Goal: Task Accomplishment & Management: Use online tool/utility

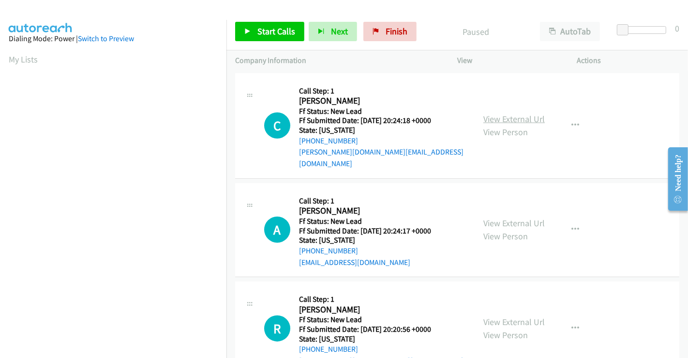
click at [507, 117] on link "View External Url" at bounding box center [514, 118] width 61 height 11
click at [512, 217] on link "View External Url" at bounding box center [514, 222] width 61 height 11
click at [499, 316] on link "View External Url" at bounding box center [514, 321] width 61 height 11
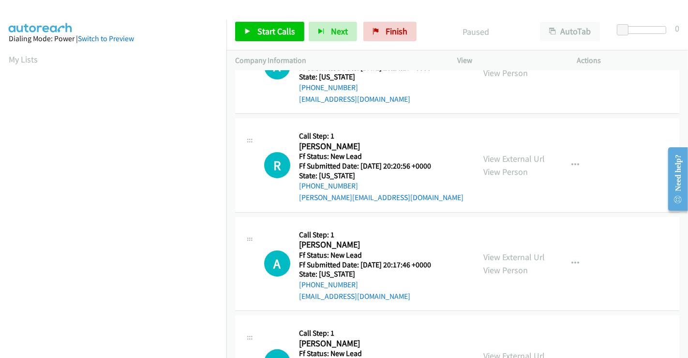
scroll to position [215, 0]
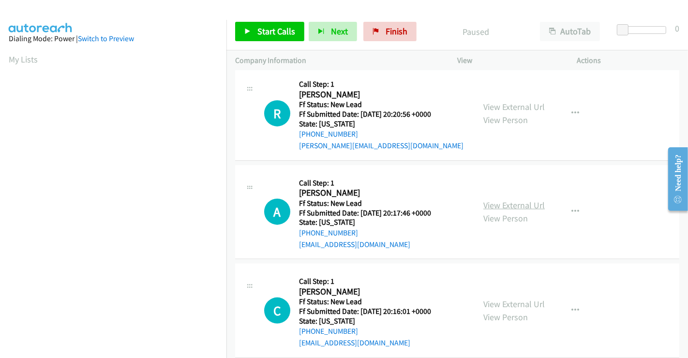
click at [512, 199] on link "View External Url" at bounding box center [514, 204] width 61 height 11
click at [516, 298] on link "View External Url" at bounding box center [514, 303] width 61 height 11
click at [276, 31] on span "Start Calls" at bounding box center [277, 31] width 38 height 11
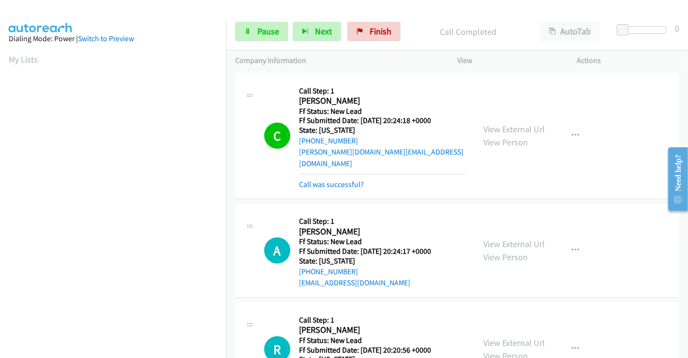
scroll to position [186, 0]
click at [253, 22] on link "Pause" at bounding box center [261, 31] width 53 height 19
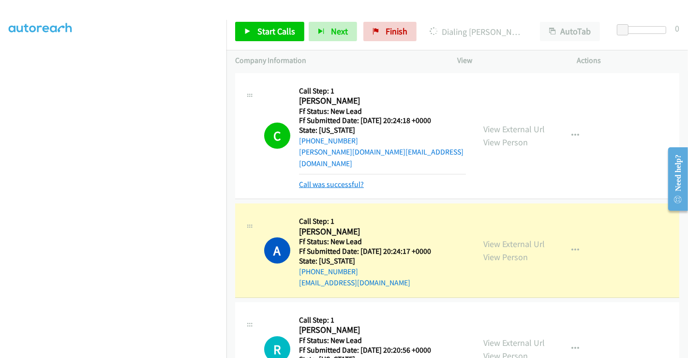
click at [348, 180] on link "Call was successful?" at bounding box center [331, 184] width 65 height 9
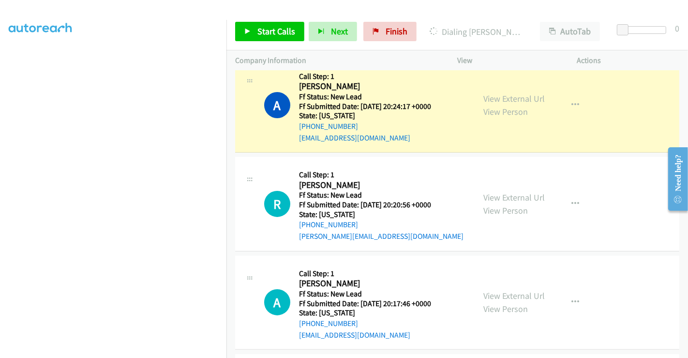
scroll to position [107, 0]
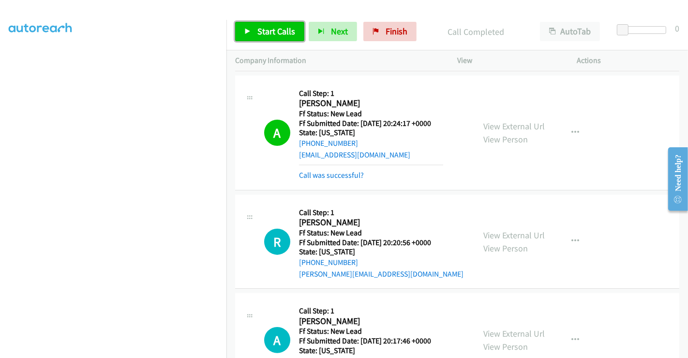
click at [283, 32] on span "Start Calls" at bounding box center [277, 31] width 38 height 11
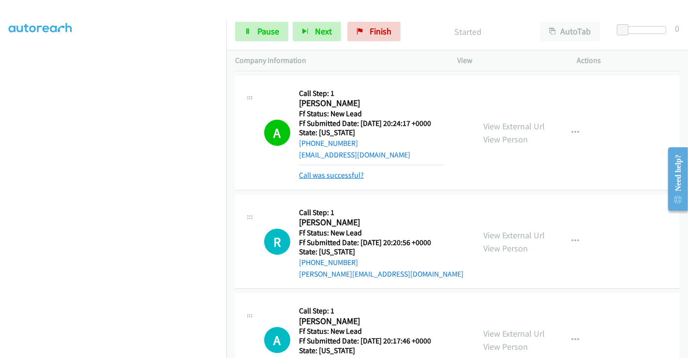
click at [359, 170] on link "Call was successful?" at bounding box center [331, 174] width 65 height 9
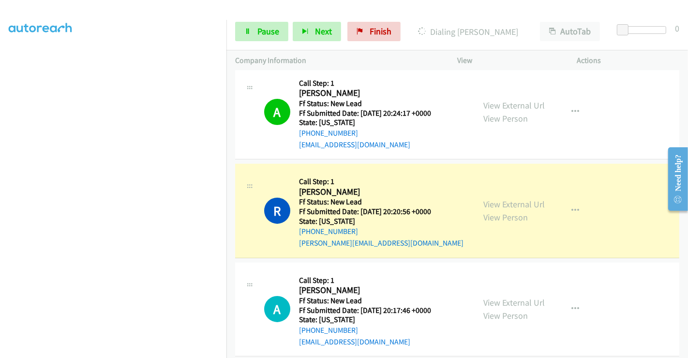
scroll to position [164, 0]
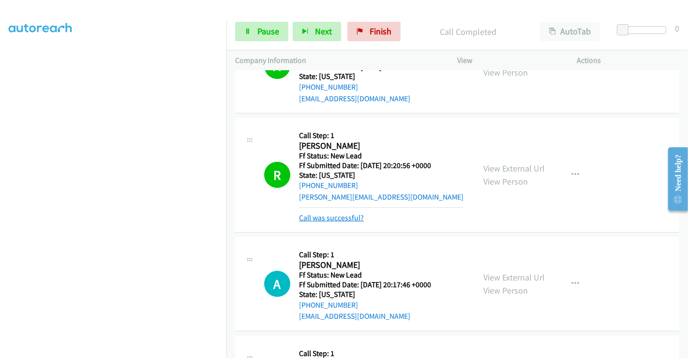
click at [344, 213] on link "Call was successful?" at bounding box center [331, 217] width 65 height 9
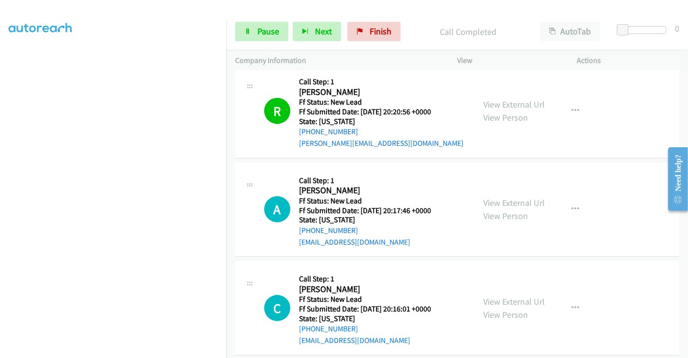
scroll to position [271, 0]
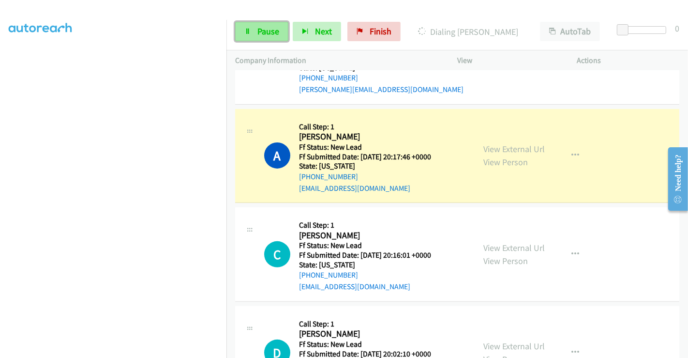
click at [264, 31] on span "Pause" at bounding box center [269, 31] width 22 height 11
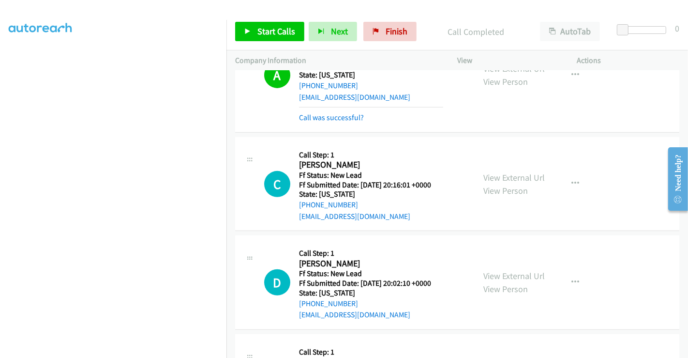
scroll to position [379, 0]
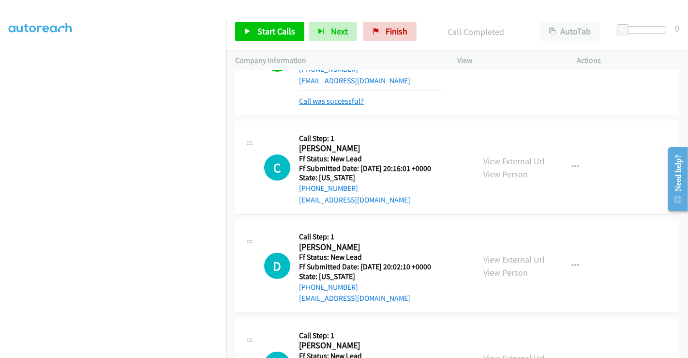
click at [328, 96] on link "Call was successful?" at bounding box center [331, 100] width 65 height 9
click at [322, 96] on link "Call was successful?" at bounding box center [331, 100] width 65 height 9
click at [333, 96] on link "Call was successful?" at bounding box center [331, 100] width 65 height 9
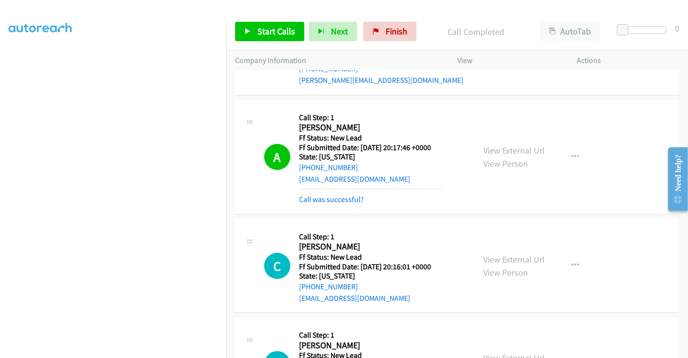
scroll to position [164, 0]
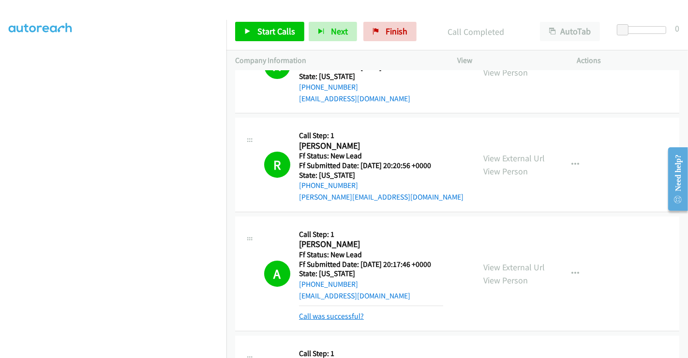
click at [339, 311] on link "Call was successful?" at bounding box center [331, 315] width 65 height 9
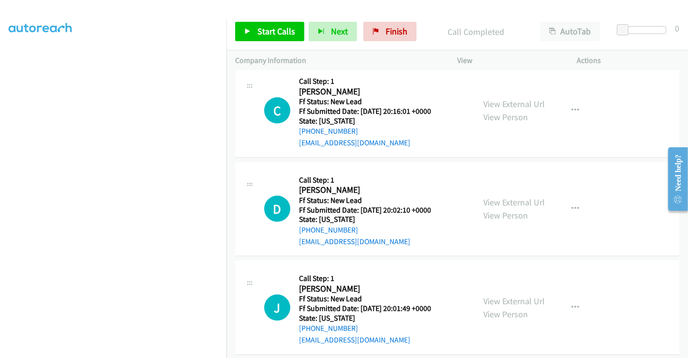
scroll to position [351, 0]
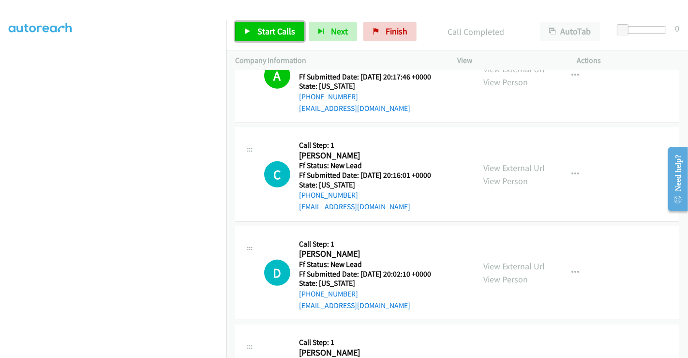
click at [269, 30] on span "Start Calls" at bounding box center [277, 31] width 38 height 11
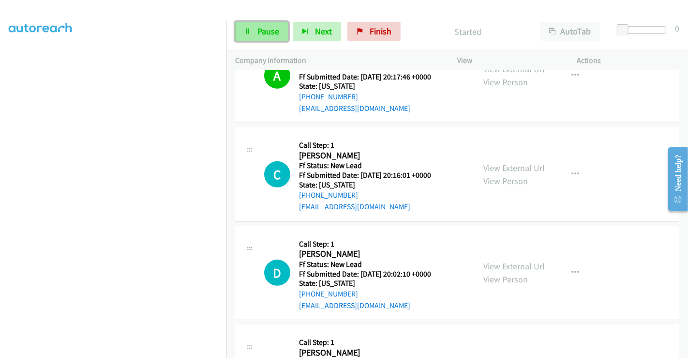
click at [265, 29] on span "Pause" at bounding box center [269, 31] width 22 height 11
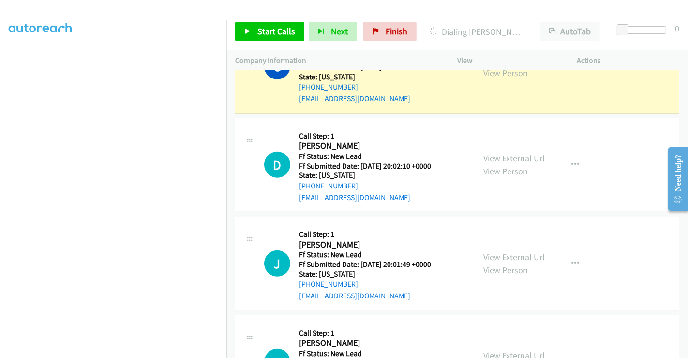
scroll to position [513, 0]
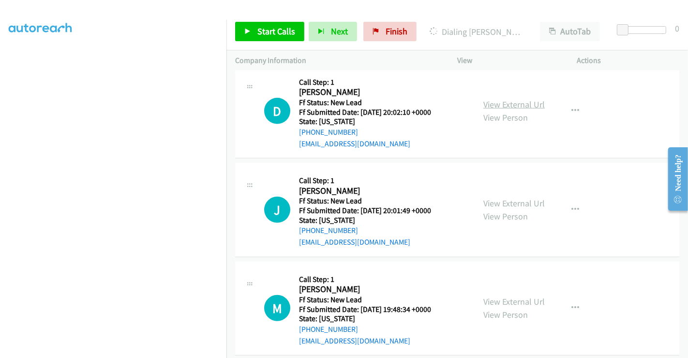
click at [513, 99] on link "View External Url" at bounding box center [514, 104] width 61 height 11
click at [499, 198] on link "View External Url" at bounding box center [514, 203] width 61 height 11
click at [501, 296] on link "View External Url" at bounding box center [514, 301] width 61 height 11
click at [272, 28] on span "Start Calls" at bounding box center [277, 31] width 38 height 11
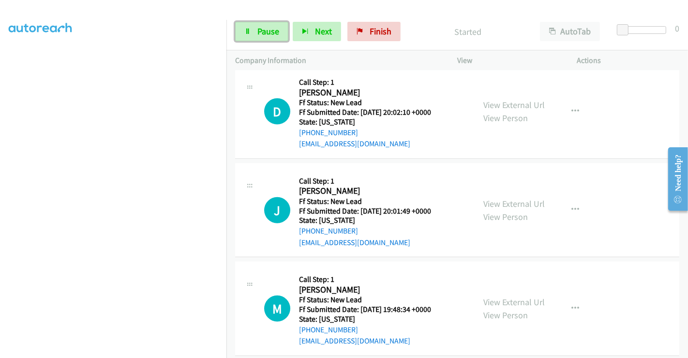
click at [272, 29] on span "Pause" at bounding box center [269, 31] width 22 height 11
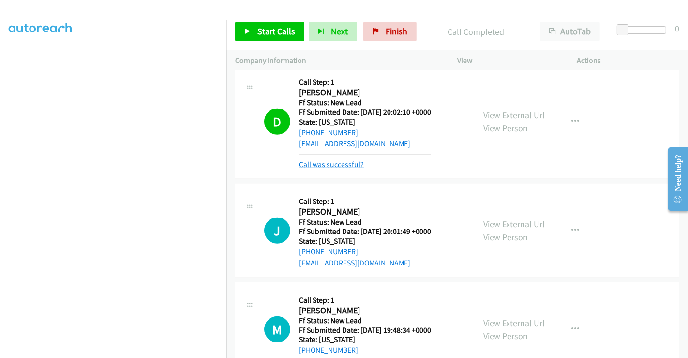
click at [344, 160] on link "Call was successful?" at bounding box center [331, 164] width 65 height 9
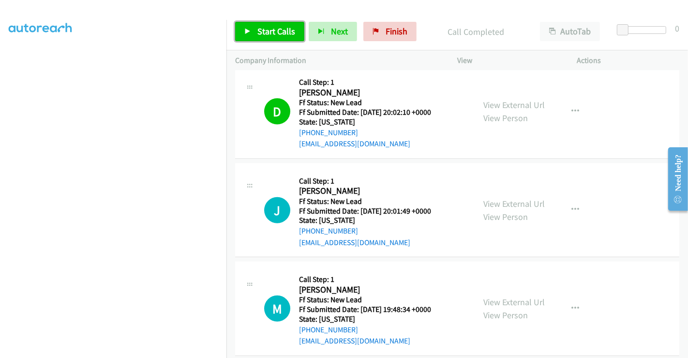
click at [268, 25] on link "Start Calls" at bounding box center [269, 31] width 69 height 19
click at [268, 30] on span "Start Calls" at bounding box center [277, 31] width 38 height 11
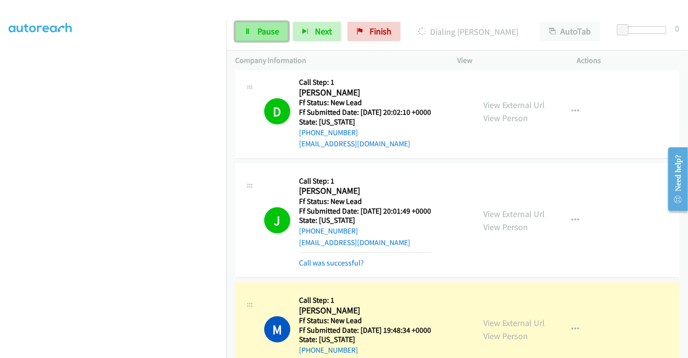
click at [255, 28] on link "Pause" at bounding box center [261, 31] width 53 height 19
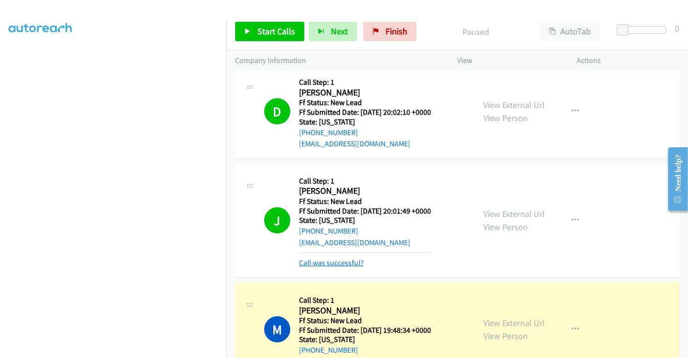
click at [340, 258] on link "Call was successful?" at bounding box center [331, 262] width 65 height 9
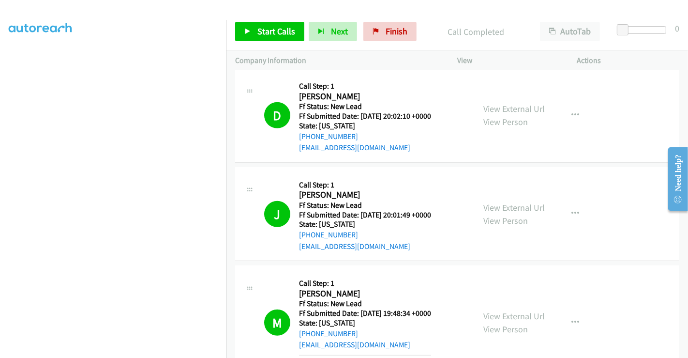
scroll to position [584, 0]
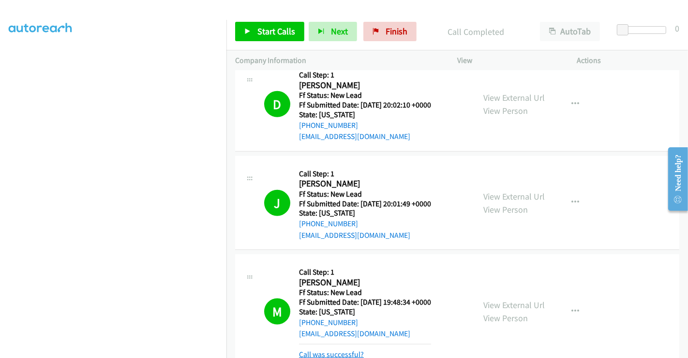
click at [349, 350] on link "Call was successful?" at bounding box center [331, 354] width 65 height 9
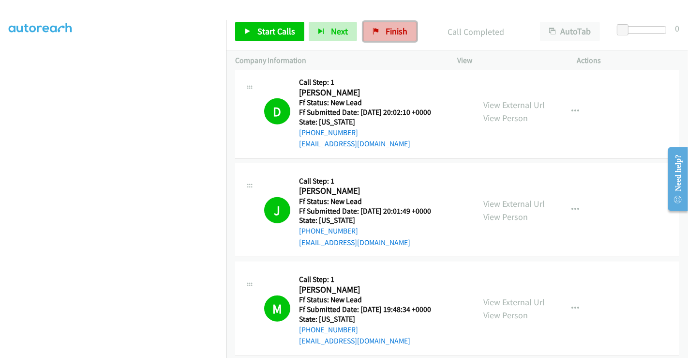
click at [390, 30] on span "Finish" at bounding box center [397, 31] width 22 height 11
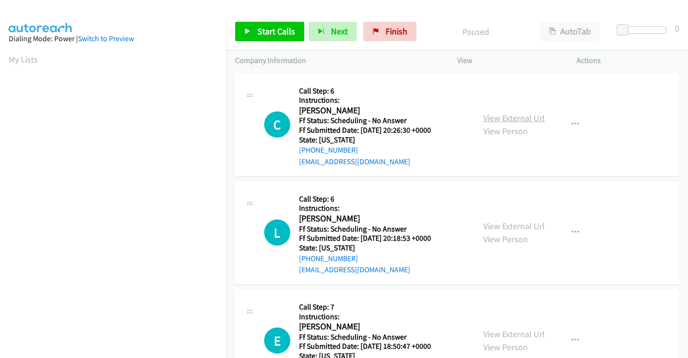
click at [525, 117] on link "View External Url" at bounding box center [514, 117] width 61 height 11
click at [517, 226] on link "View External Url" at bounding box center [514, 225] width 61 height 11
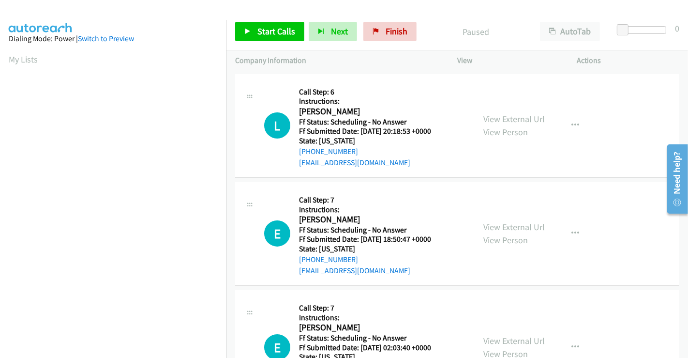
scroll to position [161, 0]
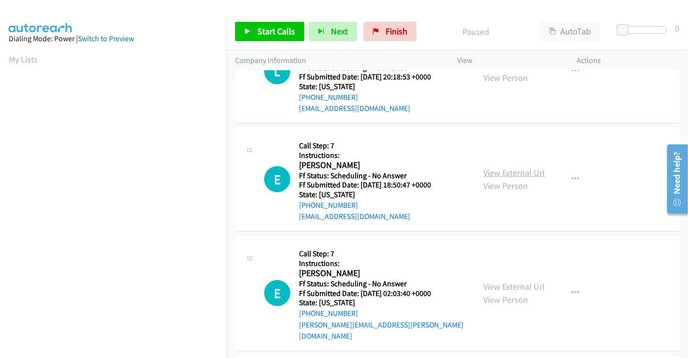
click at [511, 168] on link "View External Url" at bounding box center [514, 172] width 61 height 11
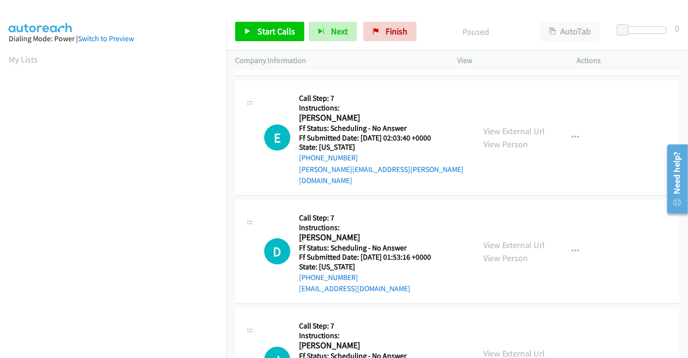
scroll to position [322, 0]
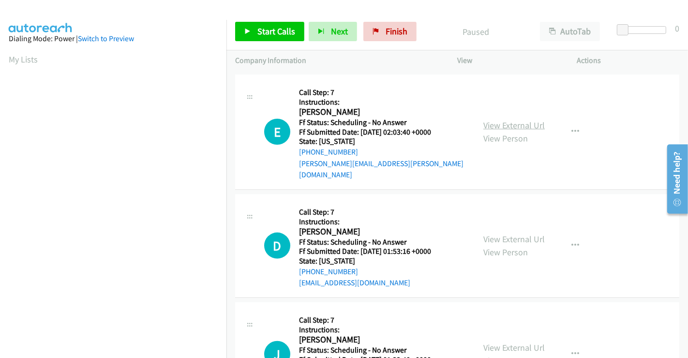
click at [503, 120] on link "View External Url" at bounding box center [514, 125] width 61 height 11
click at [499, 233] on link "View External Url" at bounding box center [514, 238] width 61 height 11
click at [270, 35] on span "Start Calls" at bounding box center [277, 31] width 38 height 11
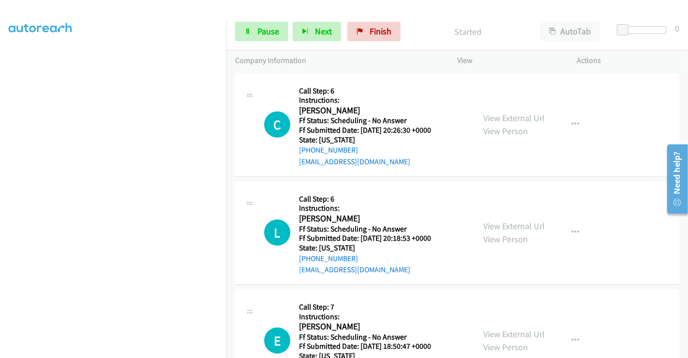
scroll to position [186, 0]
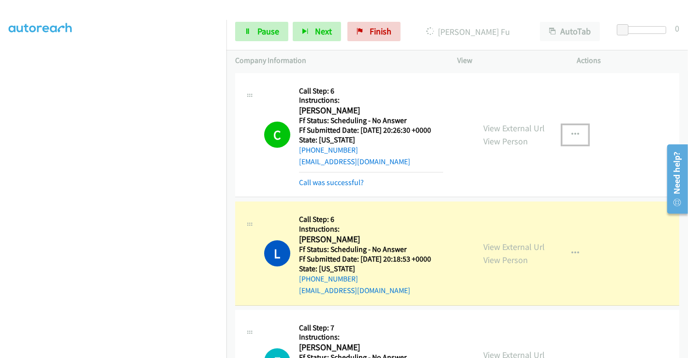
click at [572, 132] on icon "button" at bounding box center [576, 135] width 8 height 8
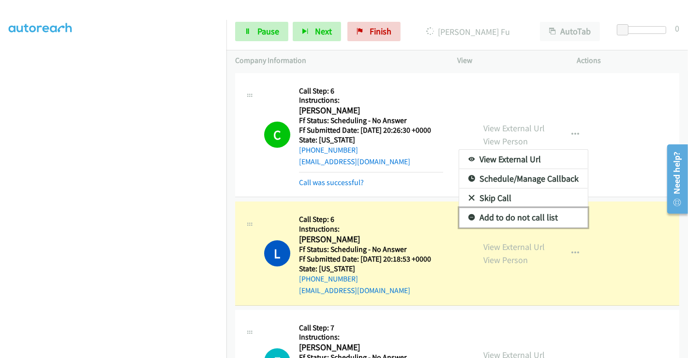
click at [497, 216] on link "Add to do not call list" at bounding box center [523, 217] width 129 height 19
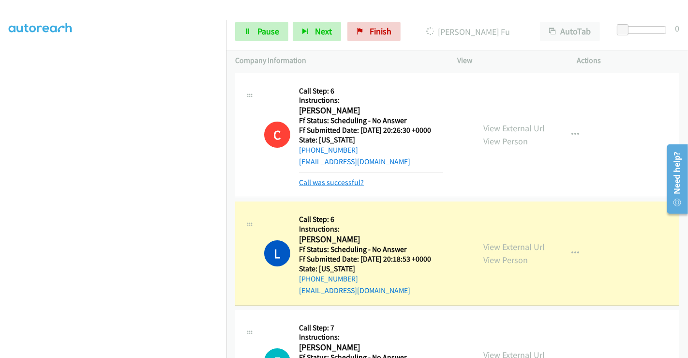
click at [319, 181] on link "Call was successful?" at bounding box center [331, 182] width 65 height 9
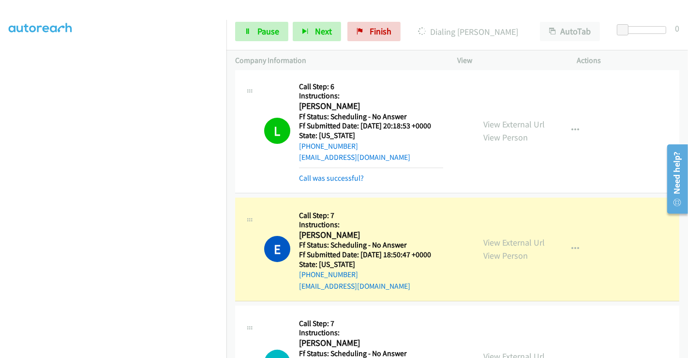
scroll to position [161, 0]
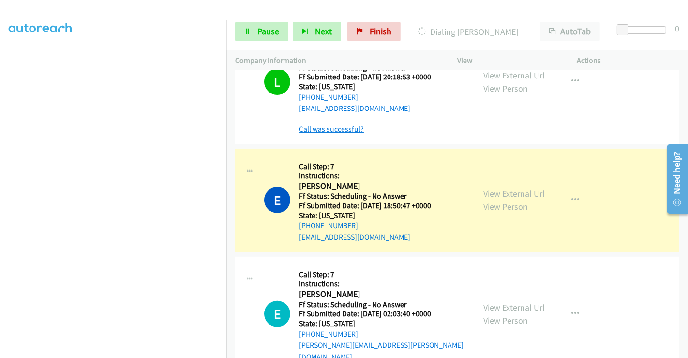
click at [344, 130] on link "Call was successful?" at bounding box center [331, 128] width 65 height 9
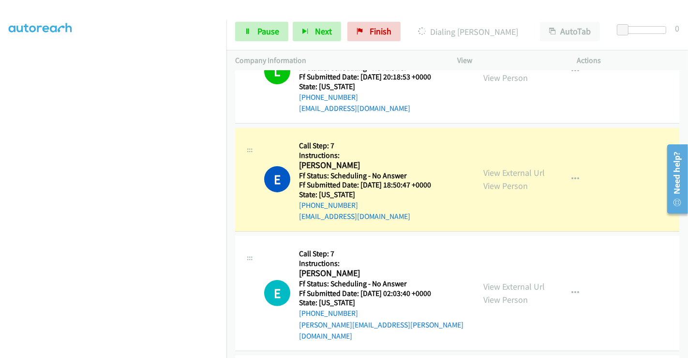
scroll to position [151, 0]
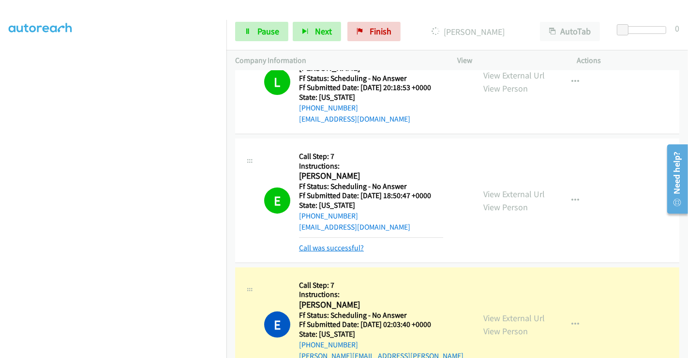
click at [347, 245] on link "Call was successful?" at bounding box center [331, 247] width 65 height 9
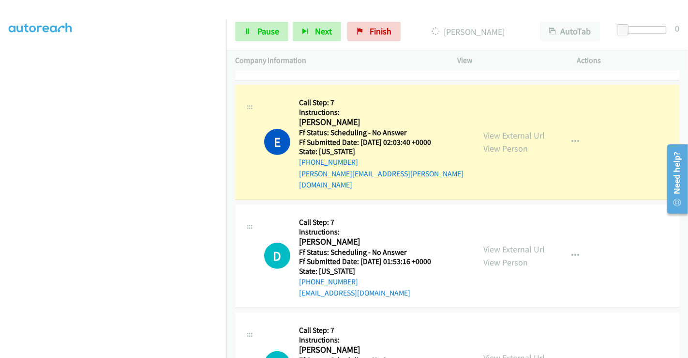
scroll to position [186, 0]
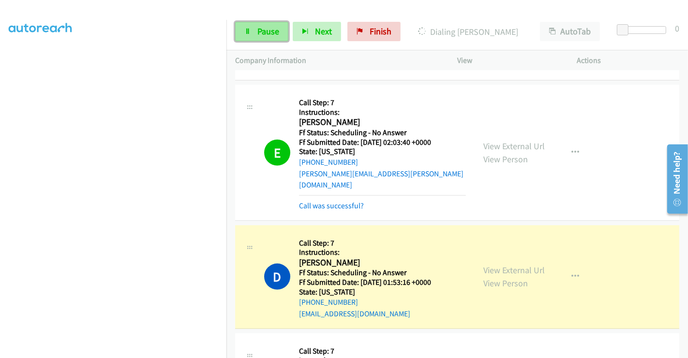
click at [259, 33] on span "Pause" at bounding box center [269, 31] width 22 height 11
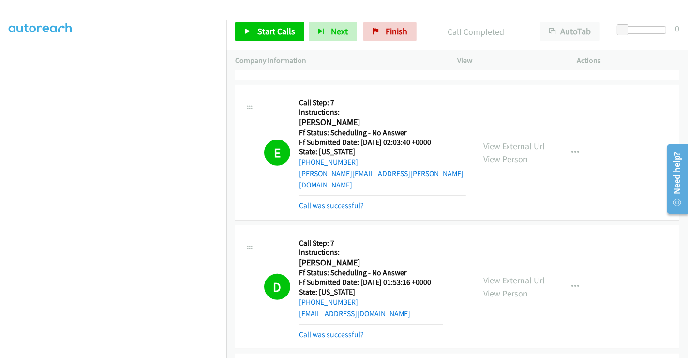
click at [440, 200] on div "Call was successful?" at bounding box center [382, 206] width 167 height 12
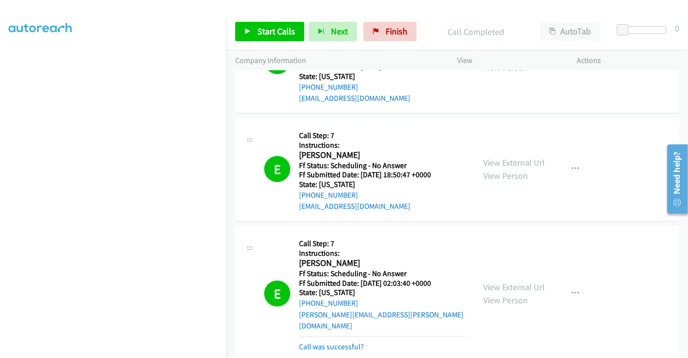
scroll to position [269, 0]
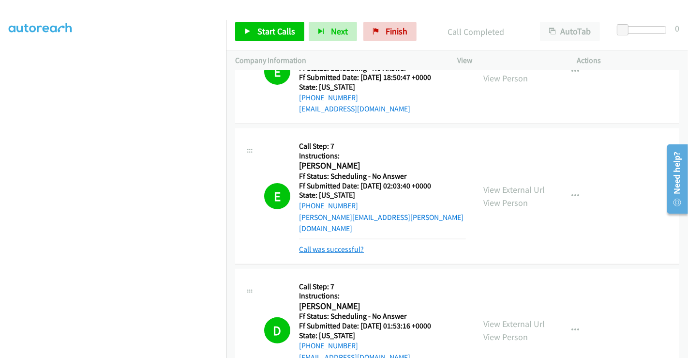
click at [340, 244] on link "Call was successful?" at bounding box center [331, 248] width 65 height 9
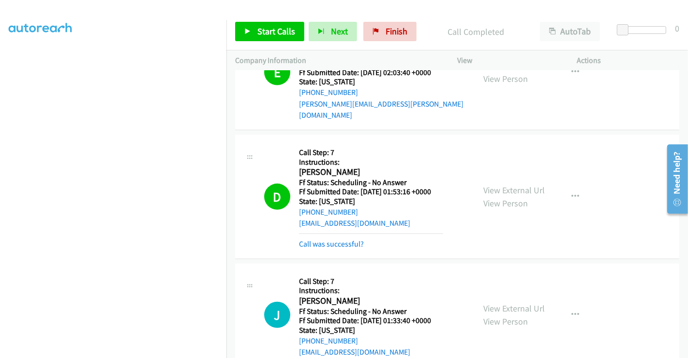
scroll to position [430, 0]
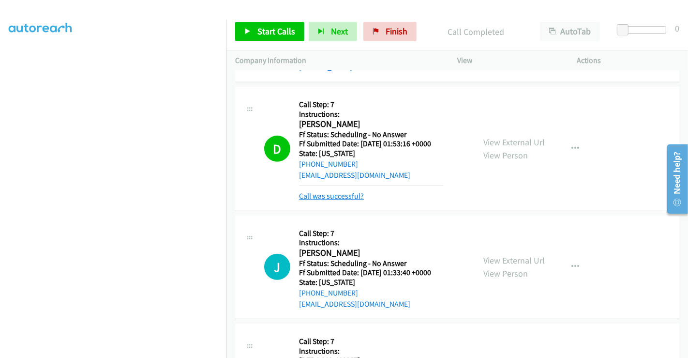
click at [341, 191] on link "Call was successful?" at bounding box center [331, 195] width 65 height 9
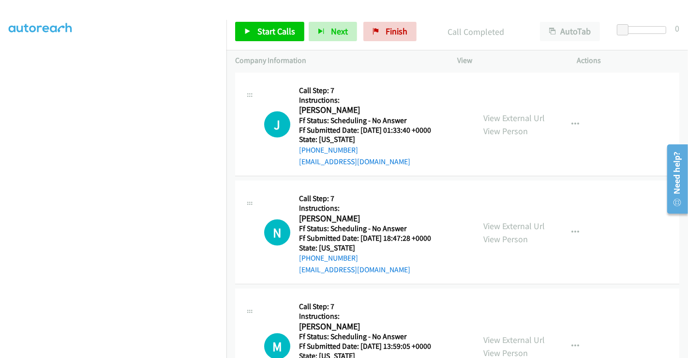
scroll to position [538, 0]
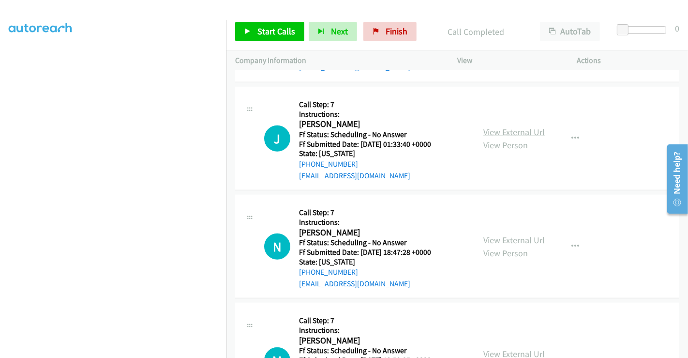
click at [496, 126] on link "View External Url" at bounding box center [514, 131] width 61 height 11
click at [510, 234] on link "View External Url" at bounding box center [514, 239] width 61 height 11
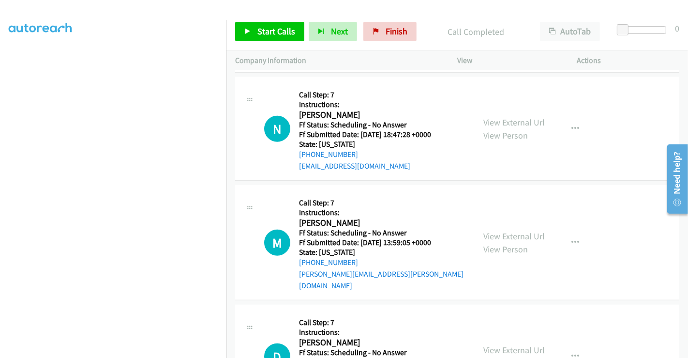
scroll to position [753, 0]
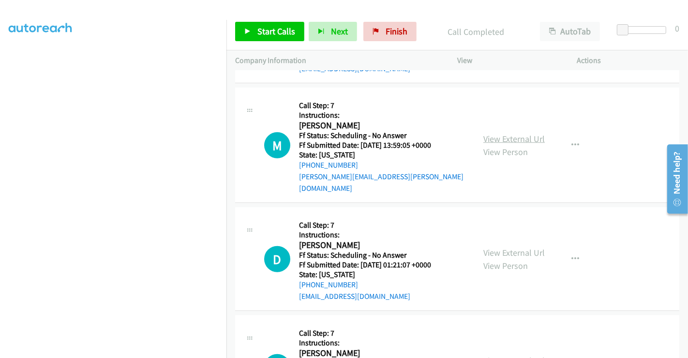
click at [503, 133] on link "View External Url" at bounding box center [514, 138] width 61 height 11
click at [507, 247] on link "View External Url" at bounding box center [514, 252] width 61 height 11
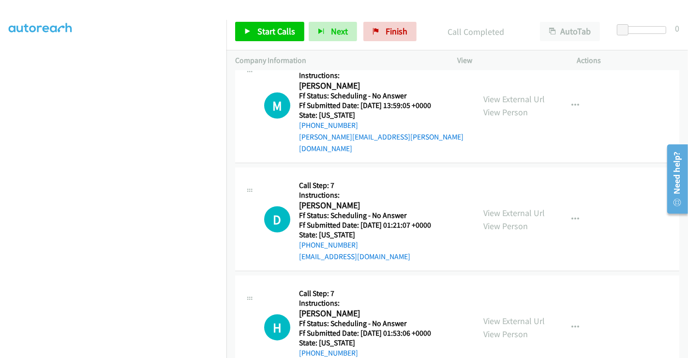
scroll to position [807, 0]
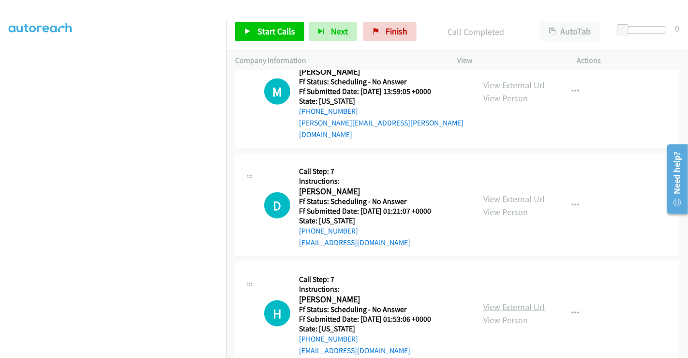
click at [501, 301] on link "View External Url" at bounding box center [514, 306] width 61 height 11
click at [434, 153] on div "D Callback Scheduled Call Step: 7 Instructions: Deja Lindsey America/New_York F…" at bounding box center [457, 205] width 444 height 104
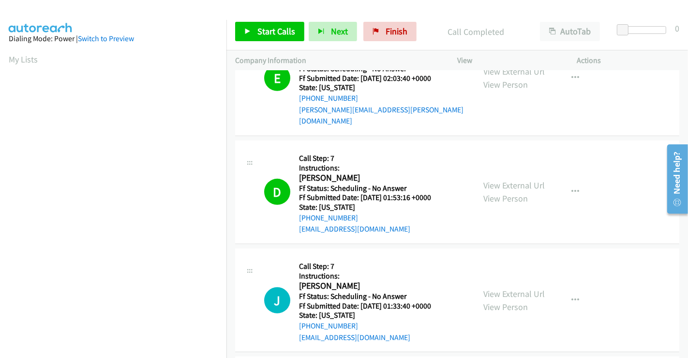
scroll to position [484, 0]
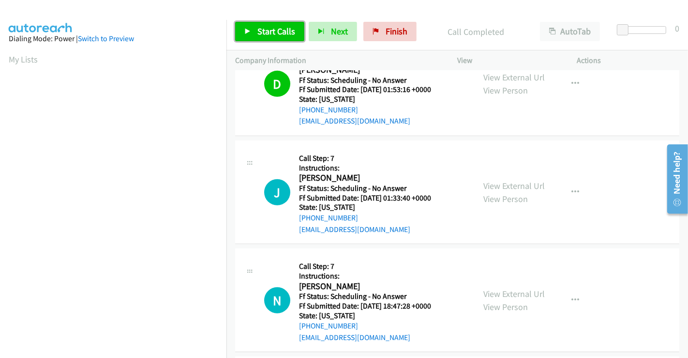
click at [268, 28] on span "Start Calls" at bounding box center [277, 31] width 38 height 11
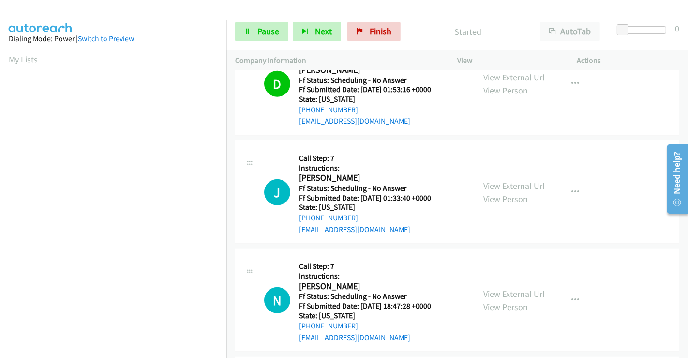
click at [165, 60] on section "My Lists" at bounding box center [113, 59] width 209 height 13
click at [166, 64] on section "My Lists" at bounding box center [113, 59] width 209 height 13
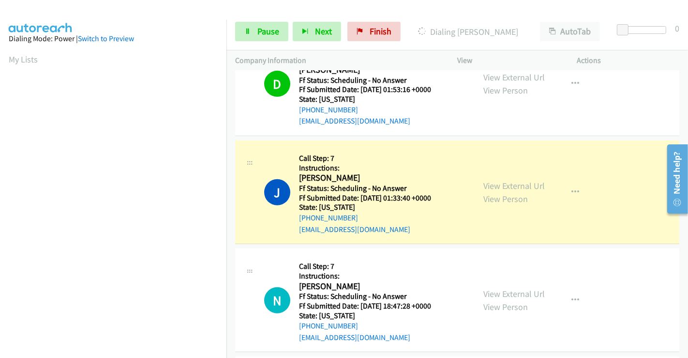
scroll to position [186, 0]
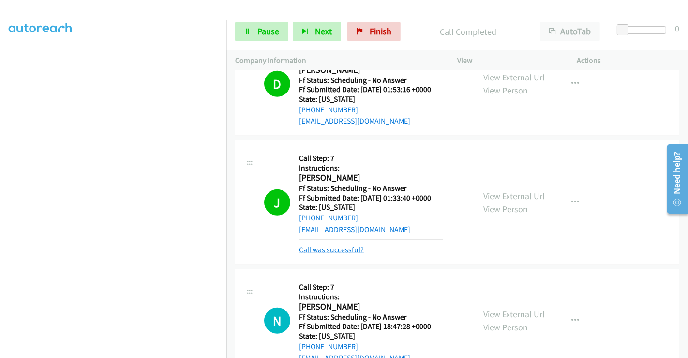
click at [324, 245] on link "Call was successful?" at bounding box center [331, 249] width 65 height 9
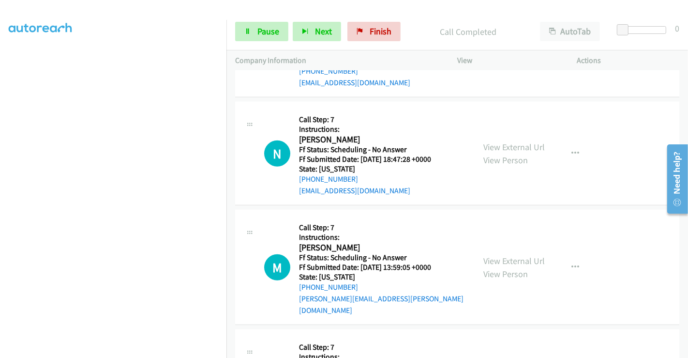
scroll to position [645, 0]
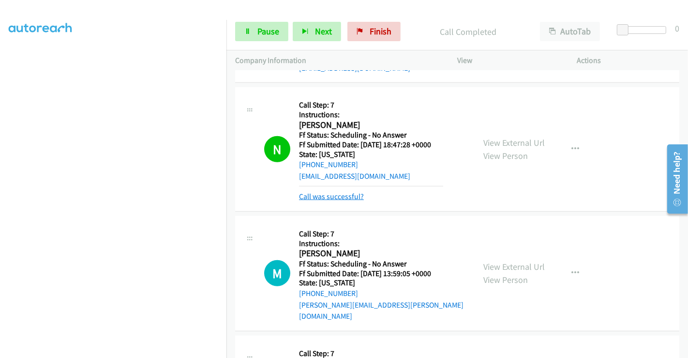
click at [332, 192] on link "Call was successful?" at bounding box center [331, 196] width 65 height 9
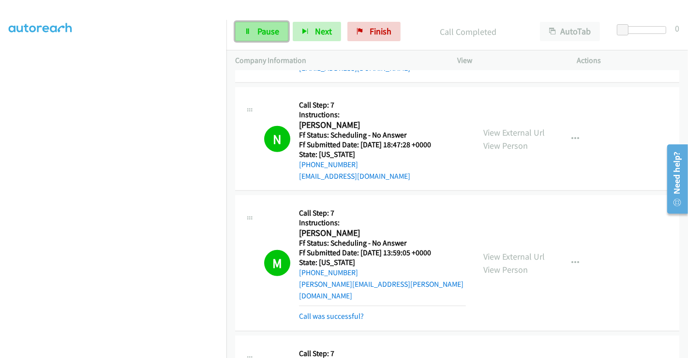
click at [260, 27] on span "Pause" at bounding box center [269, 31] width 22 height 11
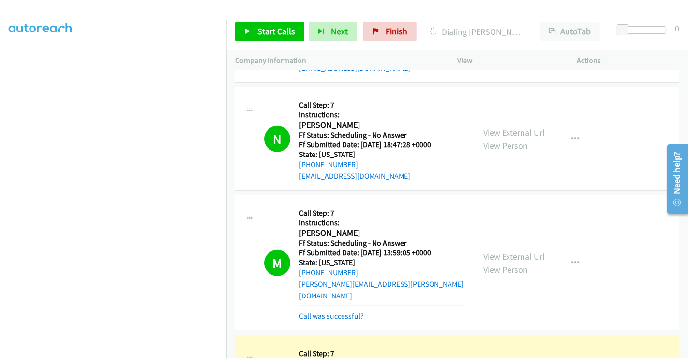
scroll to position [753, 0]
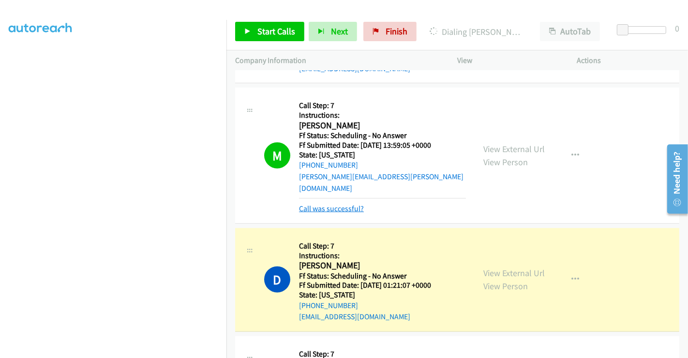
click at [348, 204] on link "Call was successful?" at bounding box center [331, 208] width 65 height 9
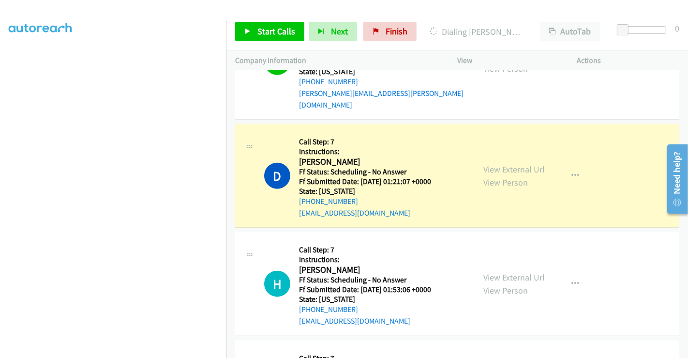
scroll to position [860, 0]
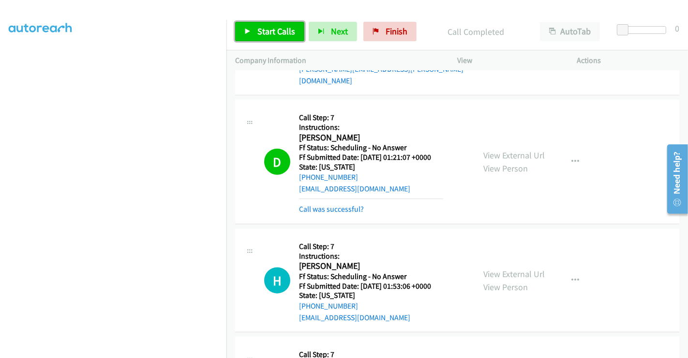
click at [258, 32] on span "Start Calls" at bounding box center [277, 31] width 38 height 11
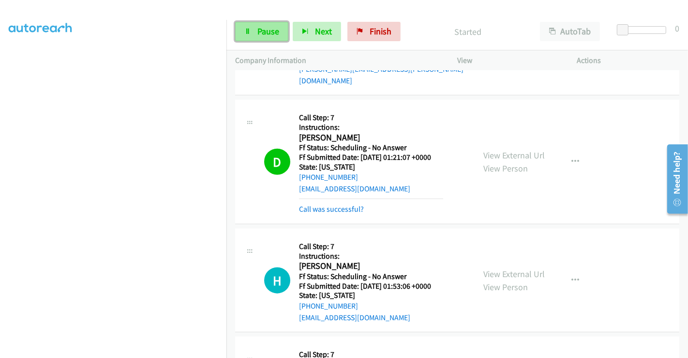
click at [258, 32] on span "Pause" at bounding box center [269, 31] width 22 height 11
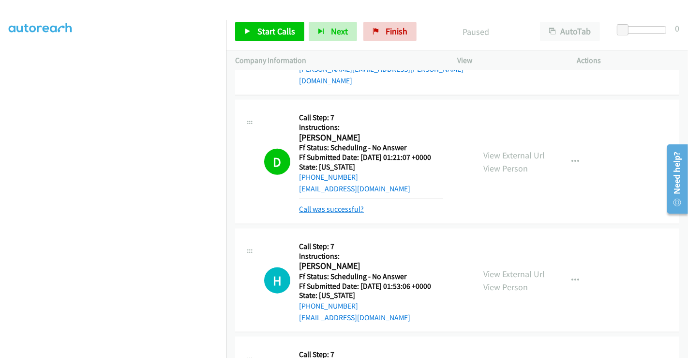
click at [341, 204] on link "Call was successful?" at bounding box center [331, 208] width 65 height 9
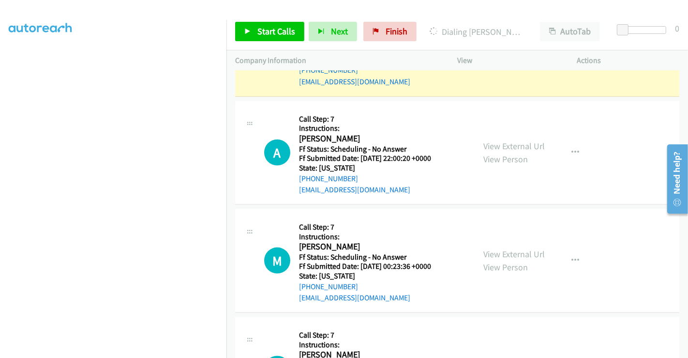
scroll to position [1076, 0]
click at [508, 140] on link "View External Url" at bounding box center [514, 145] width 61 height 11
click at [514, 248] on link "View External Url" at bounding box center [514, 253] width 61 height 11
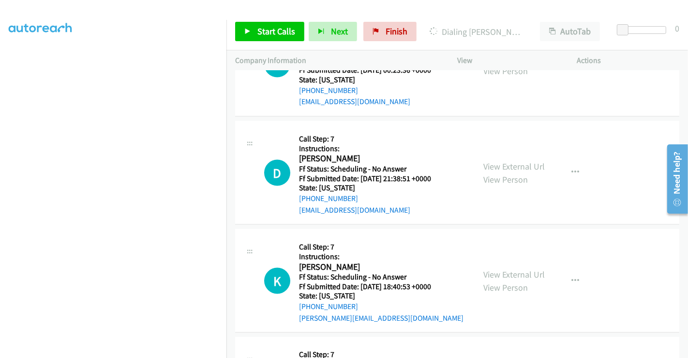
scroll to position [1291, 0]
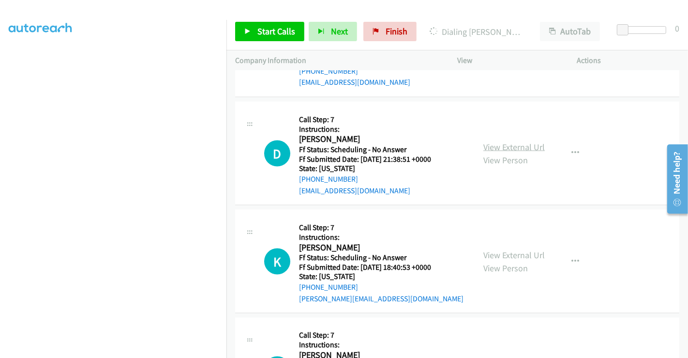
click at [507, 141] on link "View External Url" at bounding box center [514, 146] width 61 height 11
click at [516, 249] on link "View External Url" at bounding box center [514, 254] width 61 height 11
click at [509, 250] on link "View External Url" at bounding box center [514, 255] width 61 height 11
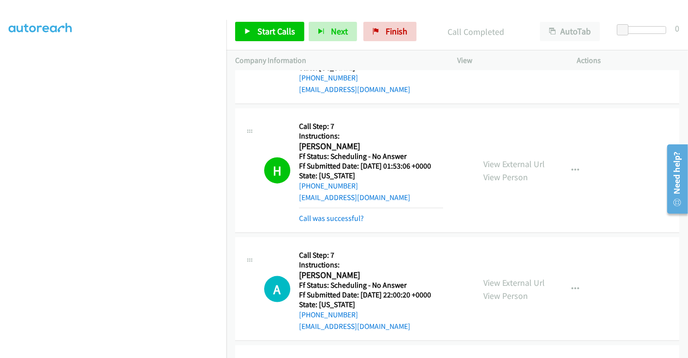
scroll to position [935, 0]
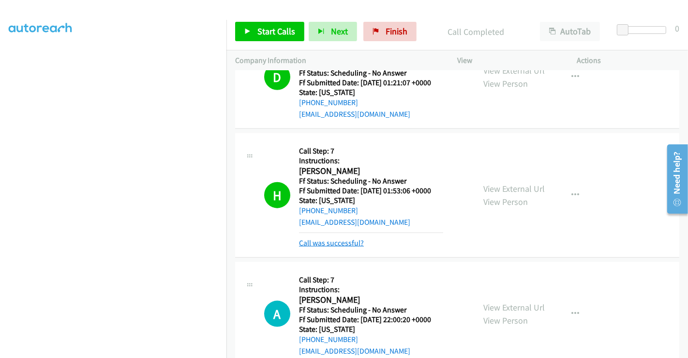
click at [334, 238] on link "Call was successful?" at bounding box center [331, 242] width 65 height 9
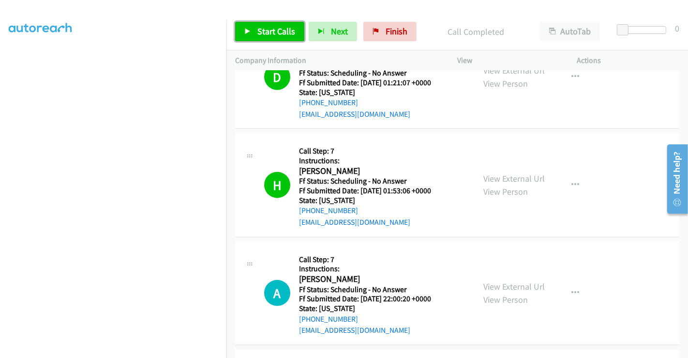
click at [267, 30] on span "Start Calls" at bounding box center [277, 31] width 38 height 11
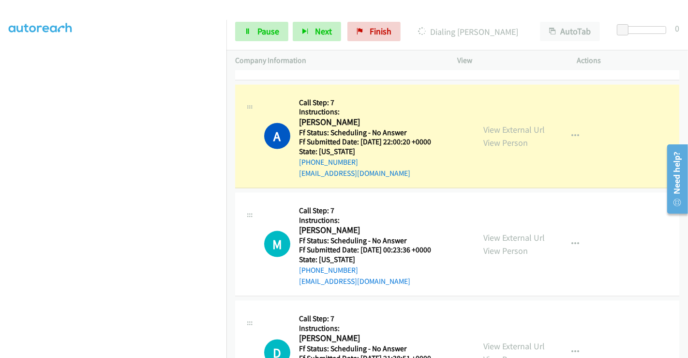
scroll to position [1096, 0]
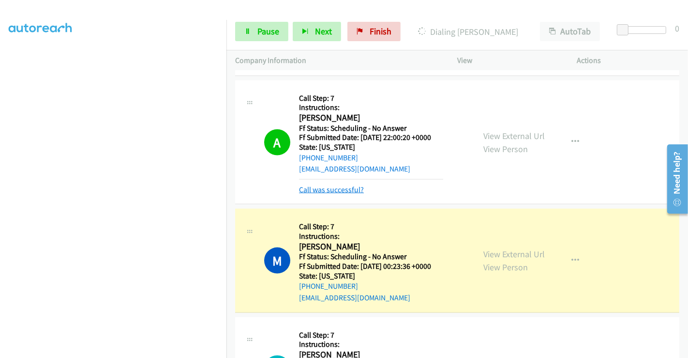
click at [344, 185] on link "Call was successful?" at bounding box center [331, 189] width 65 height 9
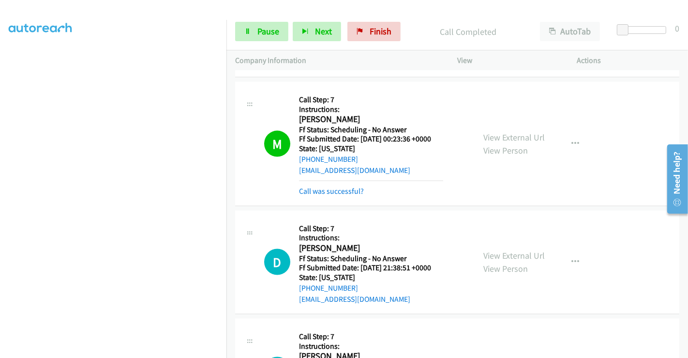
scroll to position [1203, 0]
click at [324, 185] on link "Call was successful?" at bounding box center [331, 189] width 65 height 9
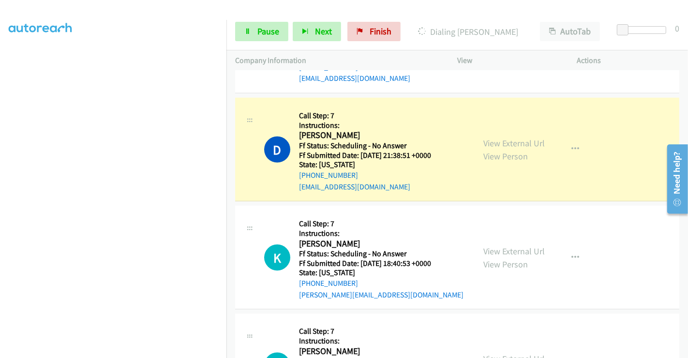
scroll to position [1311, 0]
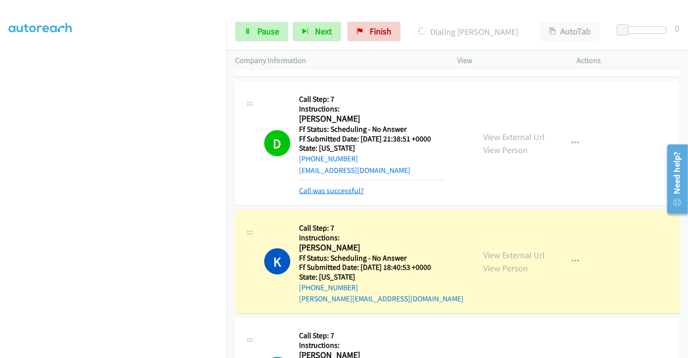
click at [361, 186] on link "Call was successful?" at bounding box center [331, 190] width 65 height 9
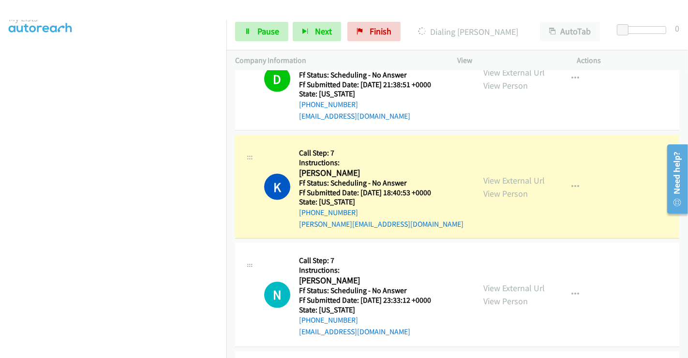
scroll to position [0, 0]
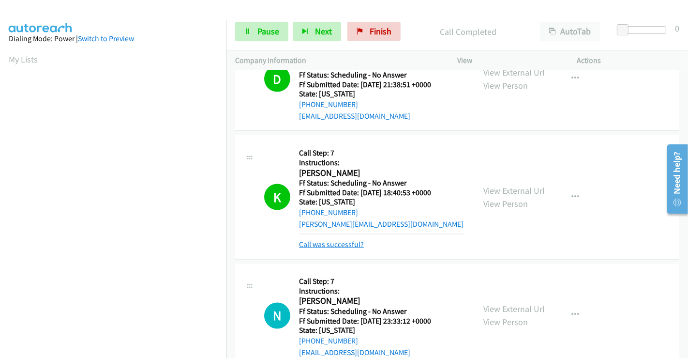
click at [350, 240] on link "Call was successful?" at bounding box center [331, 244] width 65 height 9
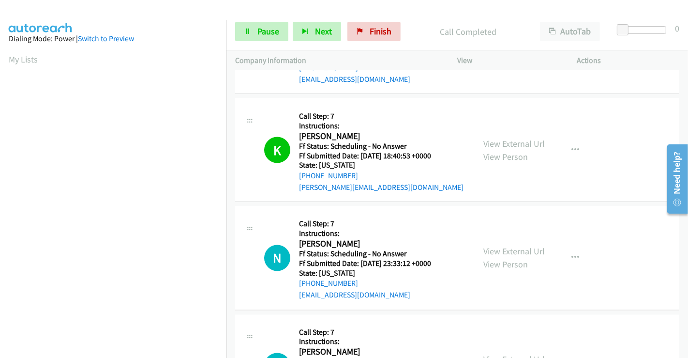
scroll to position [1419, 0]
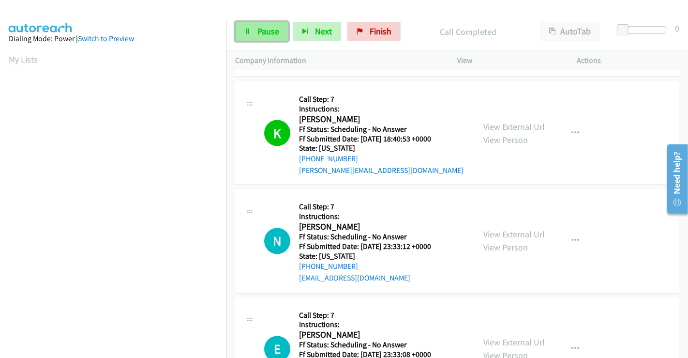
click at [252, 32] on link "Pause" at bounding box center [261, 31] width 53 height 19
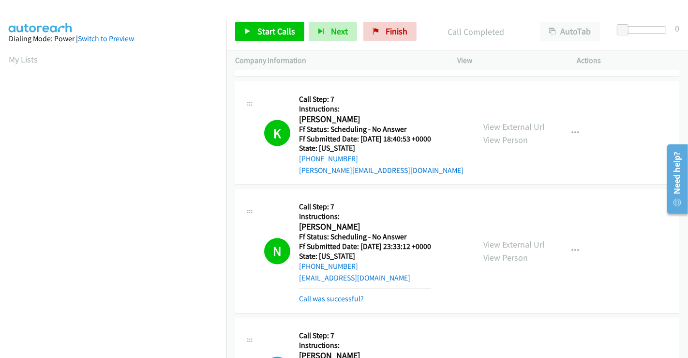
scroll to position [186, 0]
click at [355, 294] on link "Call was successful?" at bounding box center [331, 298] width 65 height 9
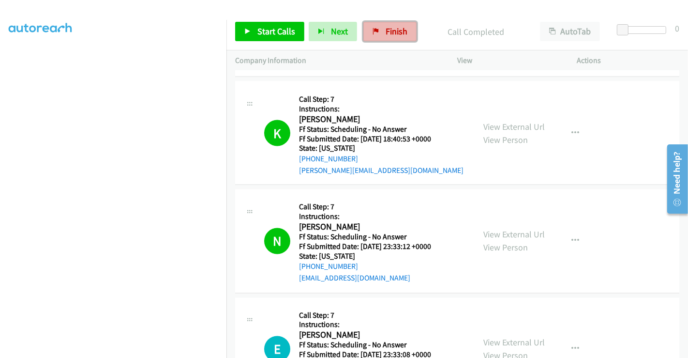
click at [380, 27] on link "Finish" at bounding box center [390, 31] width 53 height 19
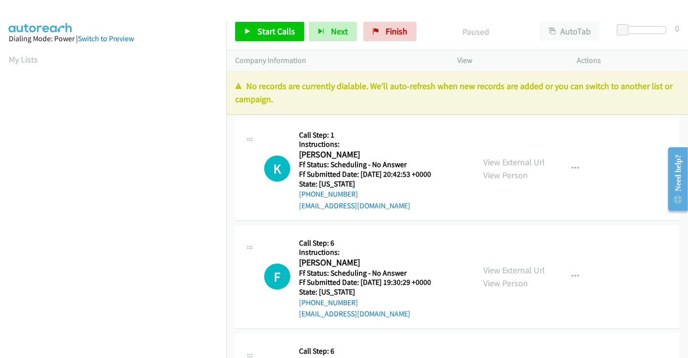
click at [500, 113] on div "No records are currently dialable. We'll auto-refresh when new records are adde…" at bounding box center [458, 93] width 462 height 44
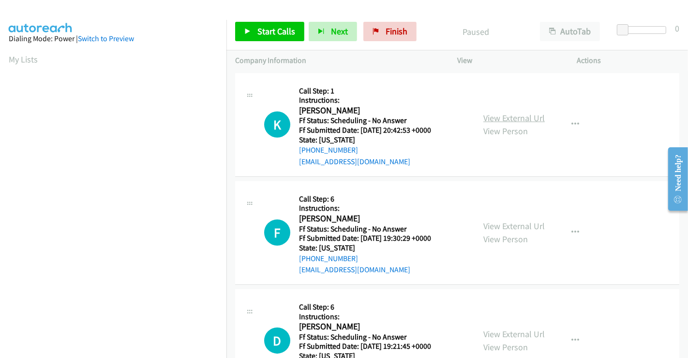
click at [501, 120] on link "View External Url" at bounding box center [514, 117] width 61 height 11
click at [506, 223] on link "View External Url" at bounding box center [514, 225] width 61 height 11
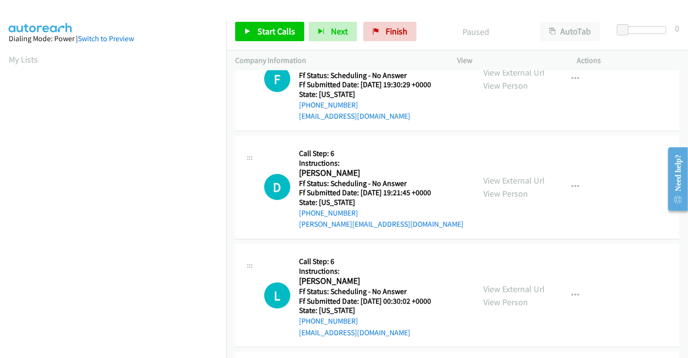
scroll to position [161, 0]
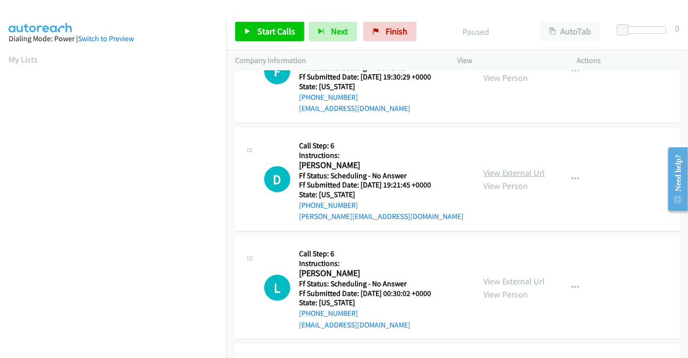
click at [505, 168] on link "View External Url" at bounding box center [514, 172] width 61 height 11
click at [509, 284] on link "View External Url" at bounding box center [514, 280] width 61 height 11
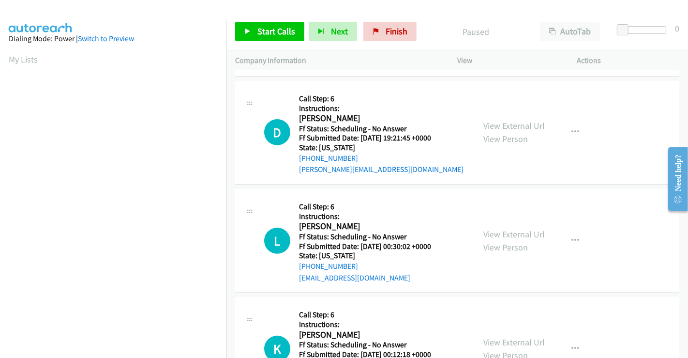
scroll to position [269, 0]
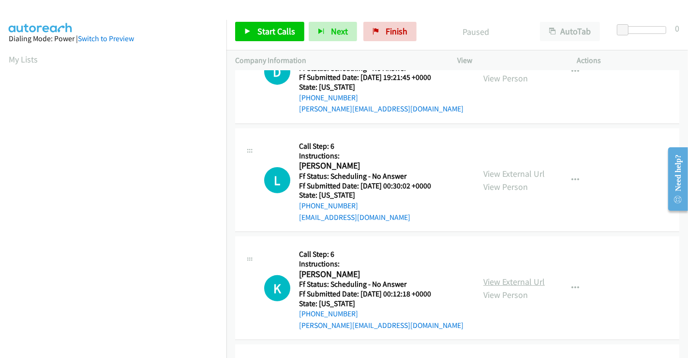
click at [509, 281] on link "View External Url" at bounding box center [514, 281] width 61 height 11
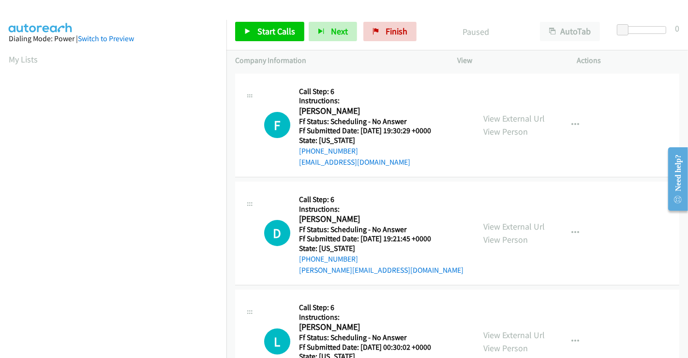
scroll to position [0, 0]
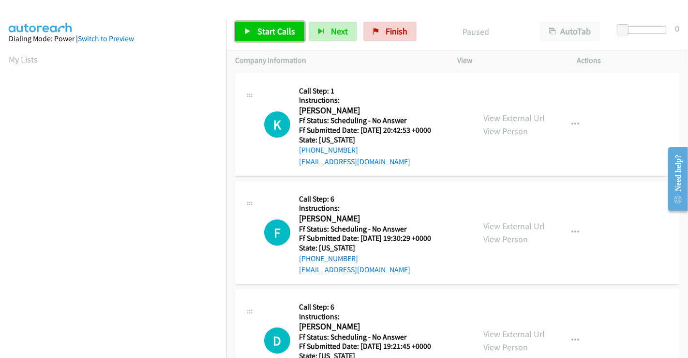
click at [260, 29] on span "Start Calls" at bounding box center [277, 31] width 38 height 11
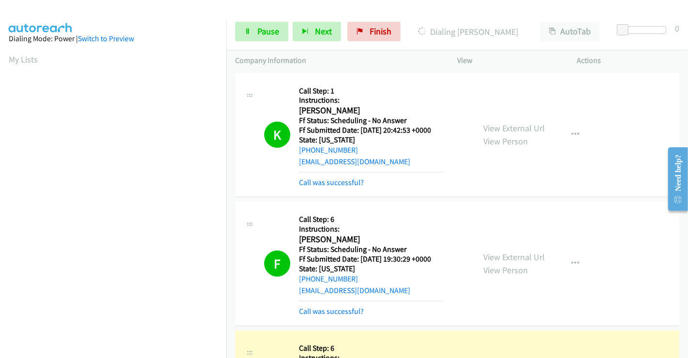
scroll to position [186, 0]
click at [330, 181] on link "Call was successful?" at bounding box center [331, 182] width 65 height 9
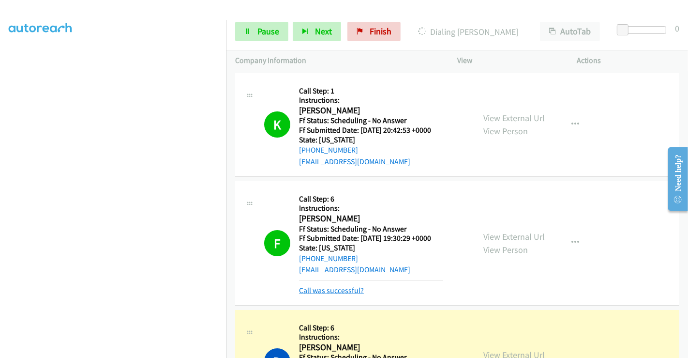
click at [338, 287] on link "Call was successful?" at bounding box center [331, 290] width 65 height 9
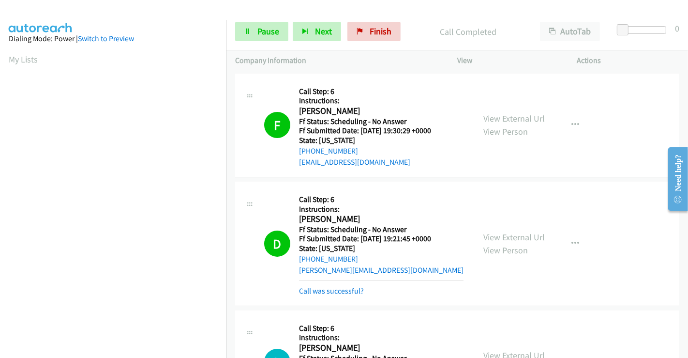
scroll to position [215, 0]
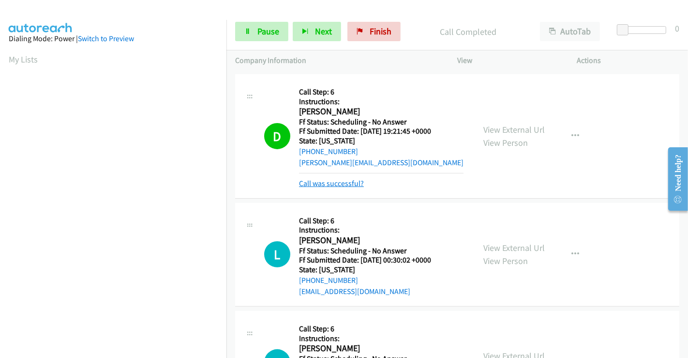
click at [333, 182] on link "Call was successful?" at bounding box center [331, 183] width 65 height 9
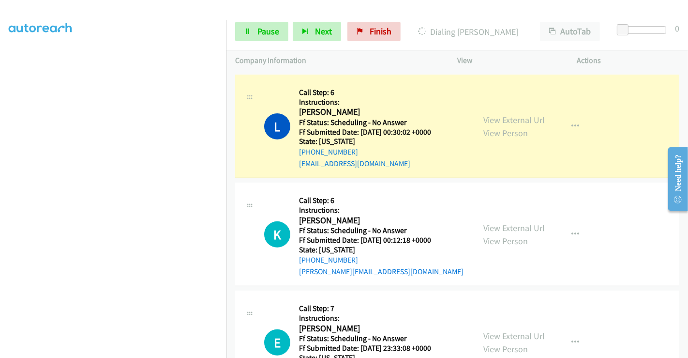
scroll to position [186, 0]
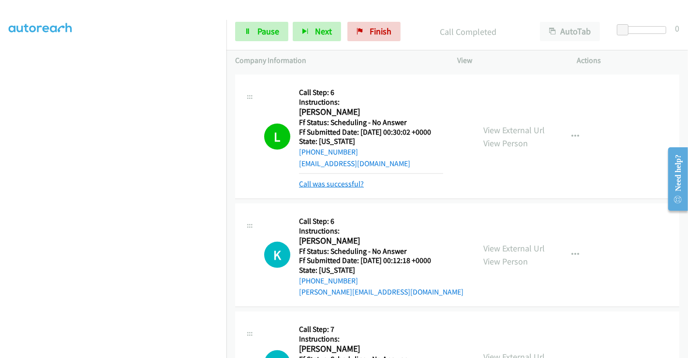
click at [347, 183] on link "Call was successful?" at bounding box center [331, 183] width 65 height 9
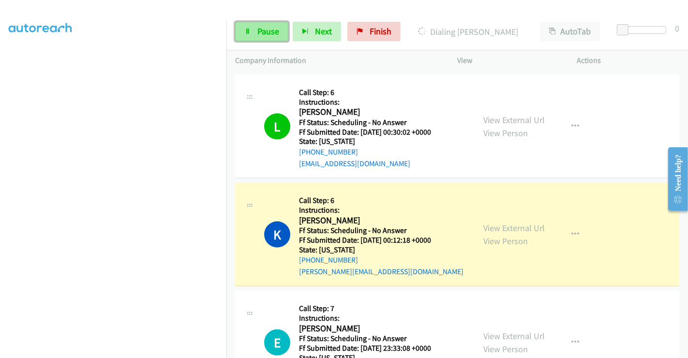
click at [268, 27] on span "Pause" at bounding box center [269, 31] width 22 height 11
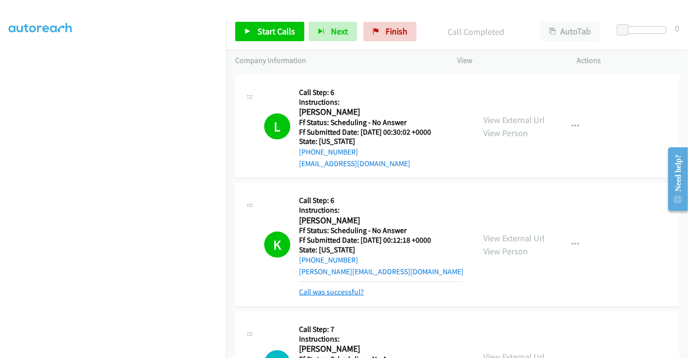
click at [329, 289] on link "Call was successful?" at bounding box center [331, 291] width 65 height 9
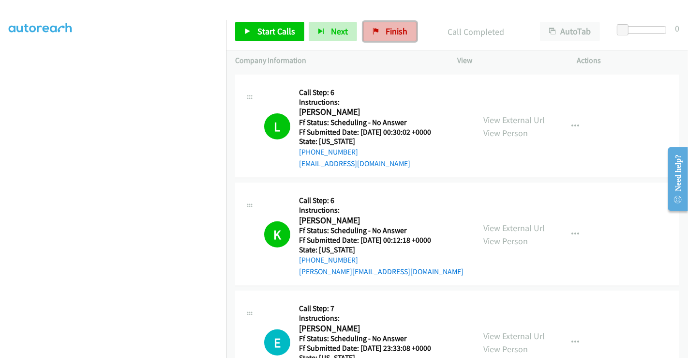
click at [391, 27] on span "Finish" at bounding box center [397, 31] width 22 height 11
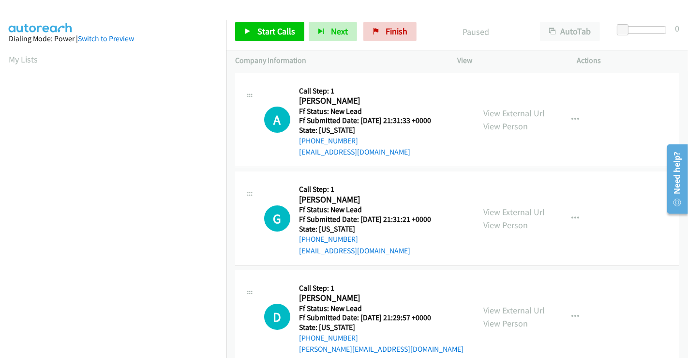
drag, startPoint x: 500, startPoint y: 112, endPoint x: 508, endPoint y: 113, distance: 8.3
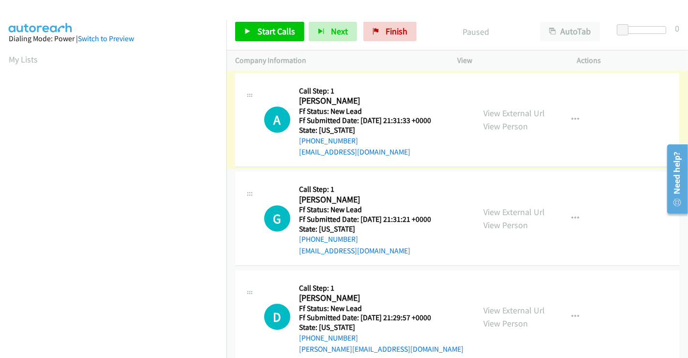
click at [508, 113] on link "View External Url" at bounding box center [514, 112] width 61 height 11
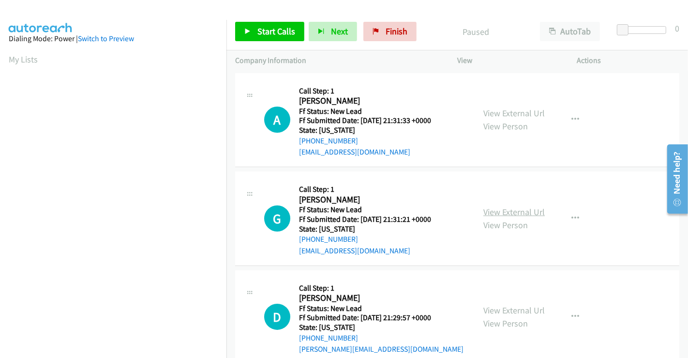
click at [503, 209] on link "View External Url" at bounding box center [514, 211] width 61 height 11
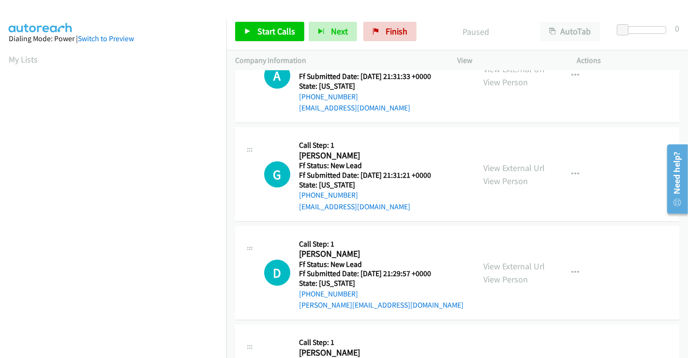
scroll to position [107, 0]
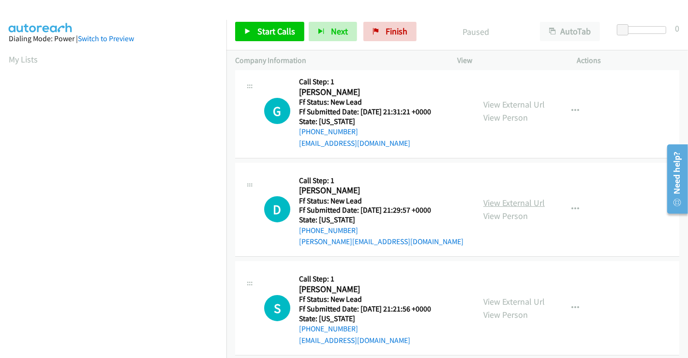
click at [502, 202] on link "View External Url" at bounding box center [514, 202] width 61 height 11
click at [511, 297] on link "View External Url" at bounding box center [514, 301] width 61 height 11
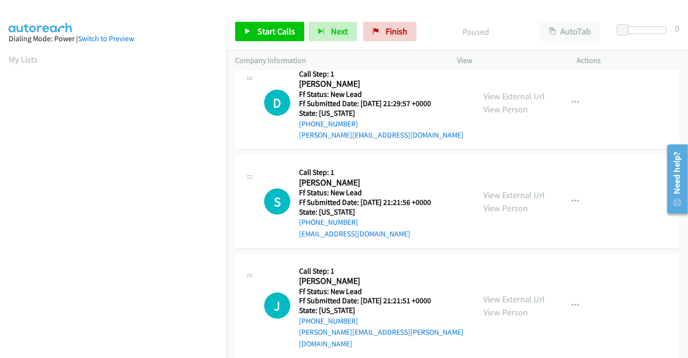
scroll to position [217, 0]
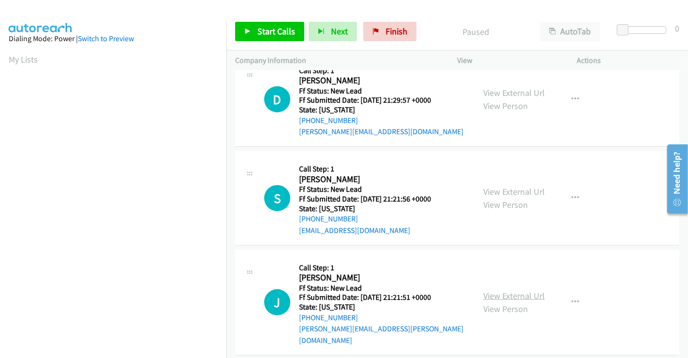
click at [501, 290] on link "View External Url" at bounding box center [514, 295] width 61 height 11
click at [265, 24] on link "Start Calls" at bounding box center [269, 31] width 69 height 19
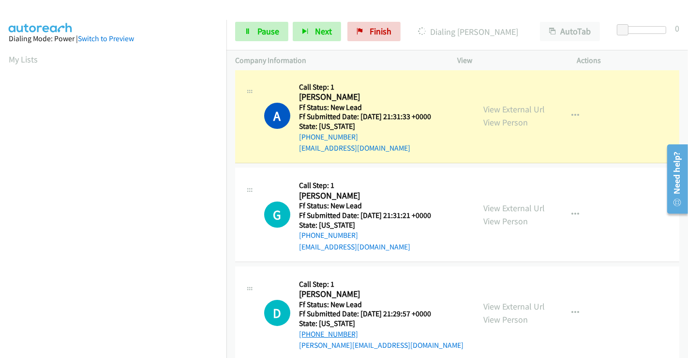
scroll to position [0, 0]
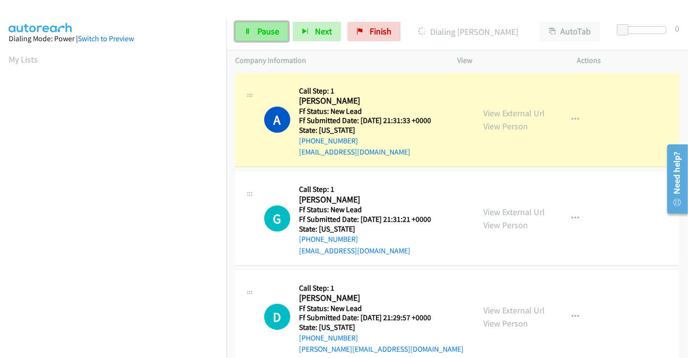
click at [265, 33] on span "Pause" at bounding box center [269, 31] width 22 height 11
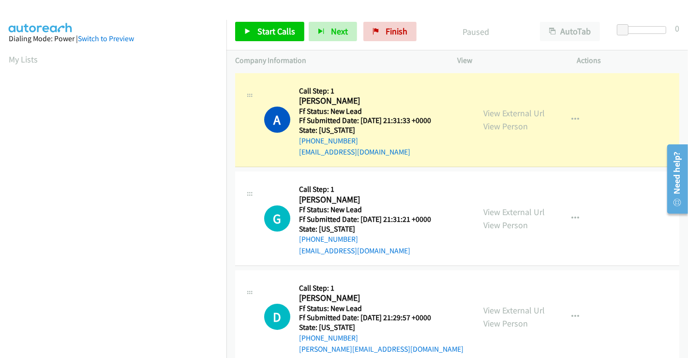
scroll to position [186, 0]
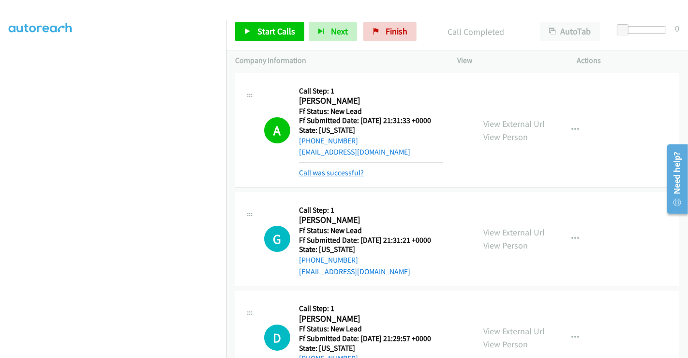
click at [320, 172] on link "Call was successful?" at bounding box center [331, 172] width 65 height 9
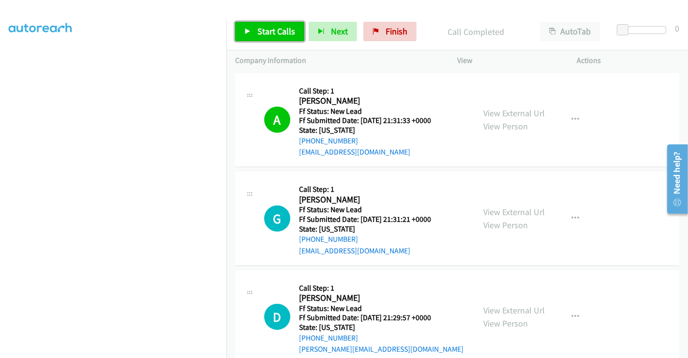
click at [272, 34] on span "Start Calls" at bounding box center [277, 31] width 38 height 11
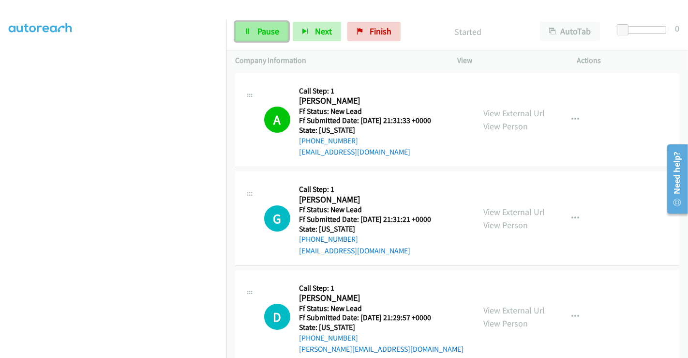
click at [274, 30] on span "Pause" at bounding box center [269, 31] width 22 height 11
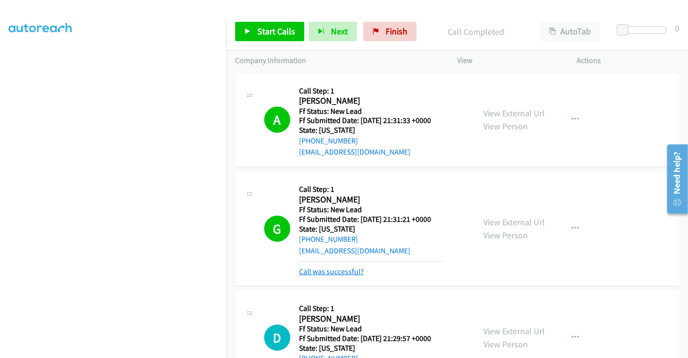
click at [352, 269] on link "Call was successful?" at bounding box center [331, 271] width 65 height 9
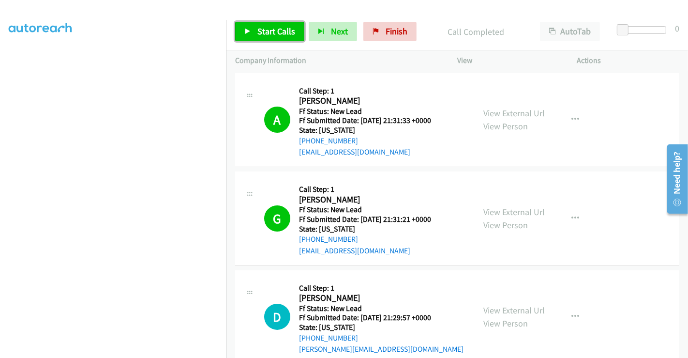
click at [274, 37] on link "Start Calls" at bounding box center [269, 31] width 69 height 19
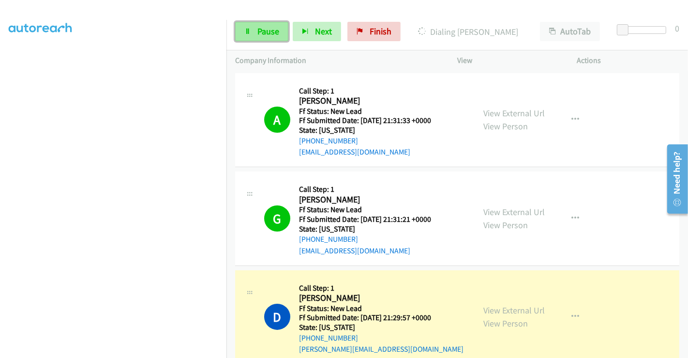
click at [259, 30] on span "Pause" at bounding box center [269, 31] width 22 height 11
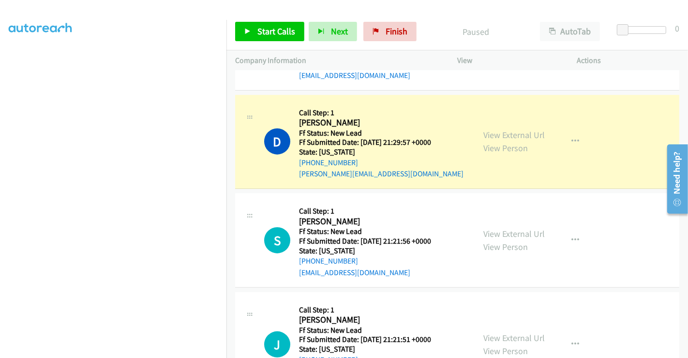
scroll to position [215, 0]
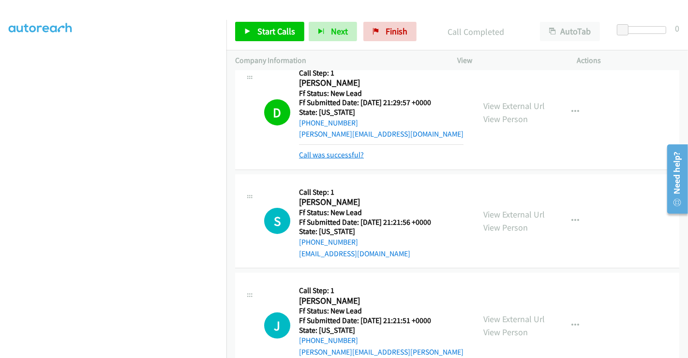
click at [344, 154] on link "Call was successful?" at bounding box center [331, 154] width 65 height 9
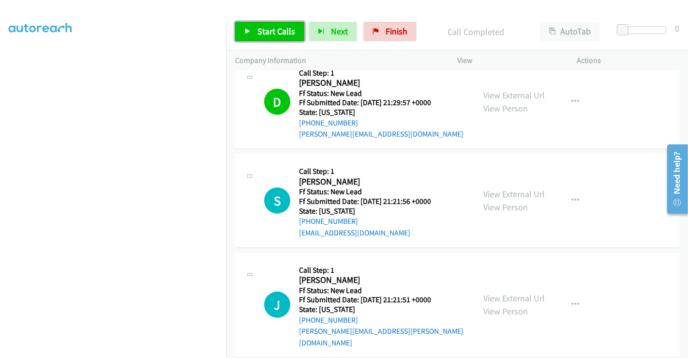
click at [260, 34] on span "Start Calls" at bounding box center [277, 31] width 38 height 11
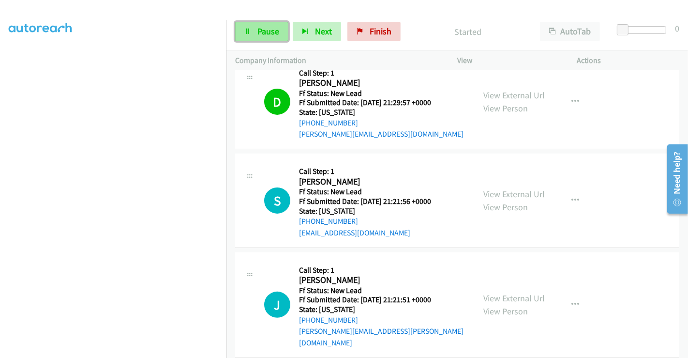
click at [262, 30] on span "Pause" at bounding box center [269, 31] width 22 height 11
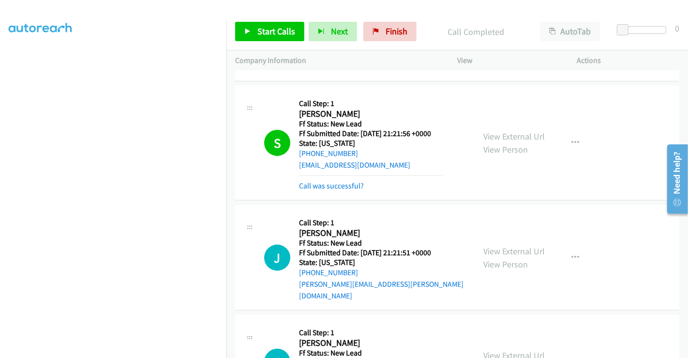
scroll to position [297, 0]
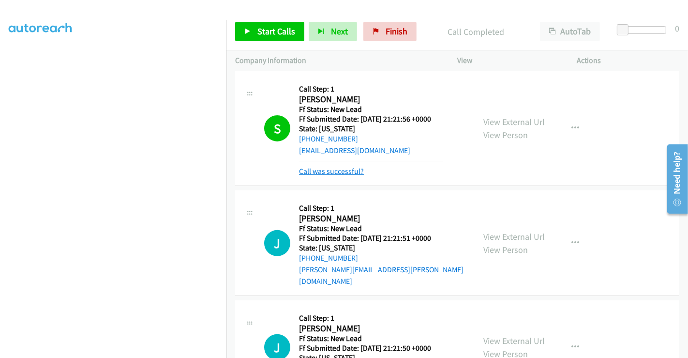
click at [350, 172] on link "Call was successful?" at bounding box center [331, 171] width 65 height 9
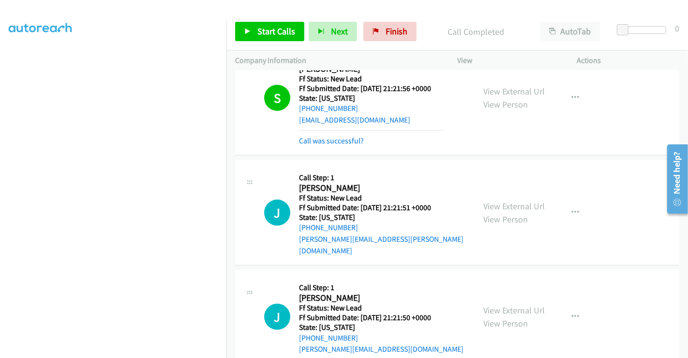
scroll to position [351, 0]
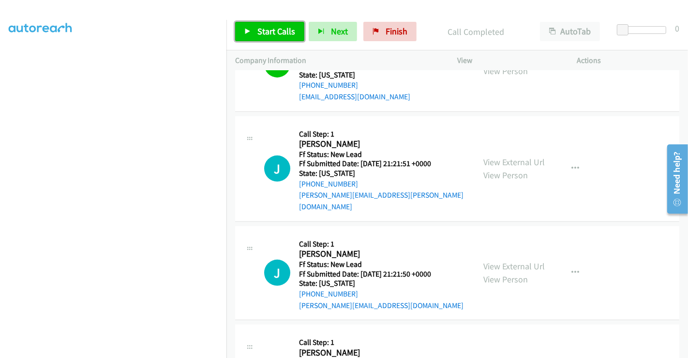
click at [280, 22] on link "Start Calls" at bounding box center [269, 31] width 69 height 19
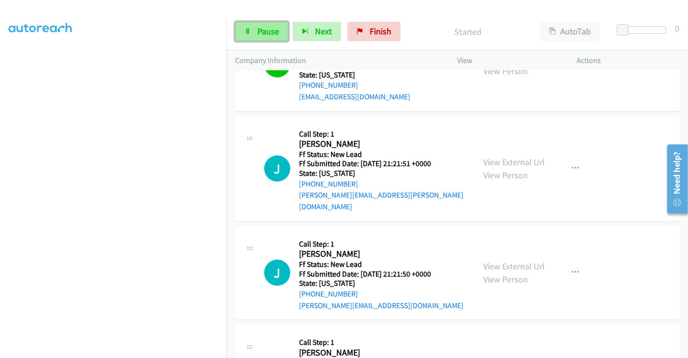
click at [265, 30] on span "Pause" at bounding box center [269, 31] width 22 height 11
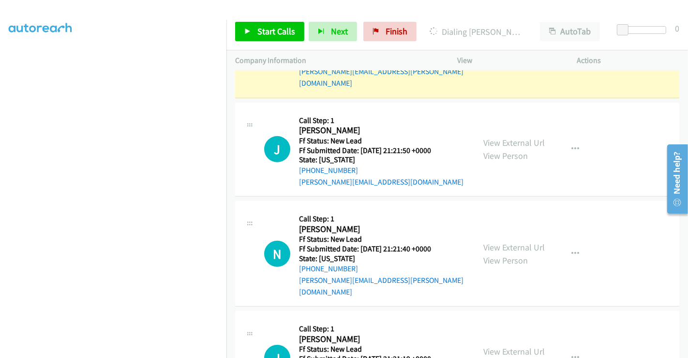
scroll to position [449, 0]
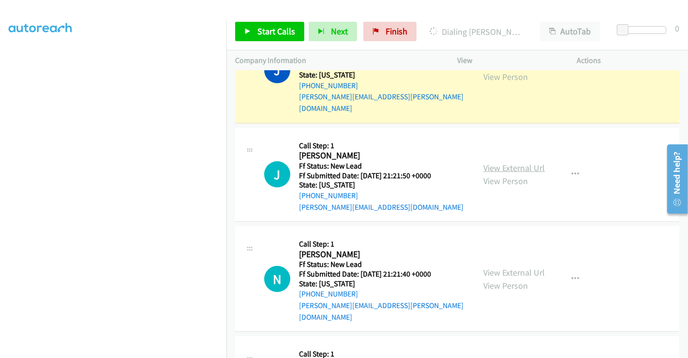
click at [507, 162] on link "View External Url" at bounding box center [514, 167] width 61 height 11
click at [507, 267] on link "View External Url" at bounding box center [514, 272] width 61 height 11
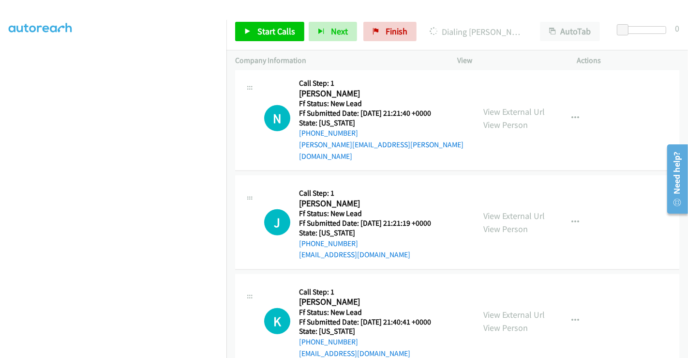
scroll to position [611, 0]
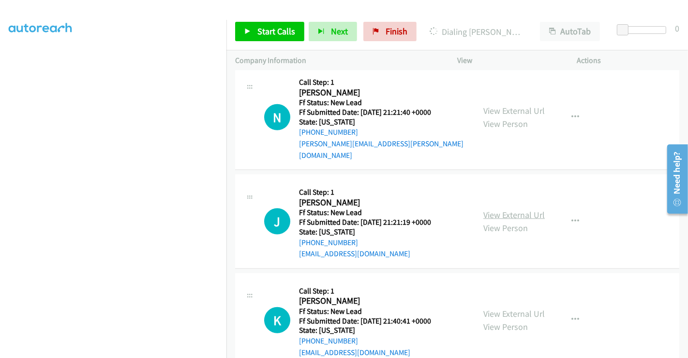
click at [509, 209] on link "View External Url" at bounding box center [514, 214] width 61 height 11
click at [510, 308] on link "View External Url" at bounding box center [514, 313] width 61 height 11
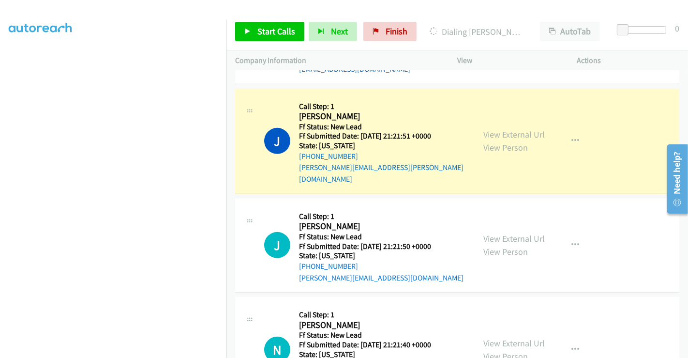
scroll to position [396, 0]
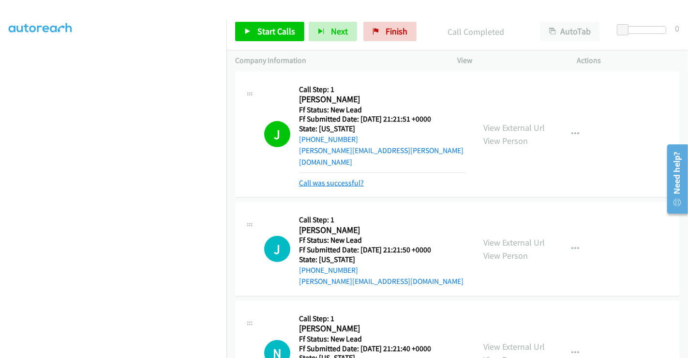
click at [336, 178] on link "Call was successful?" at bounding box center [331, 182] width 65 height 9
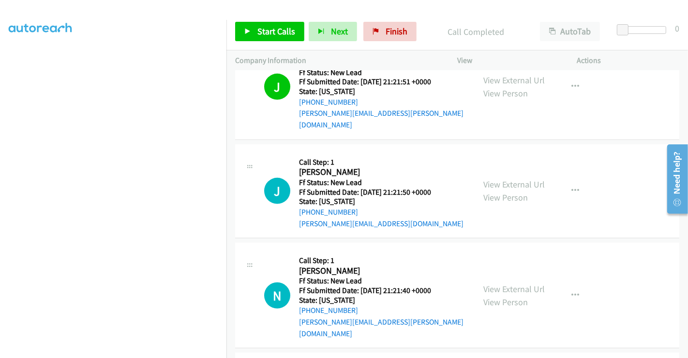
scroll to position [449, 0]
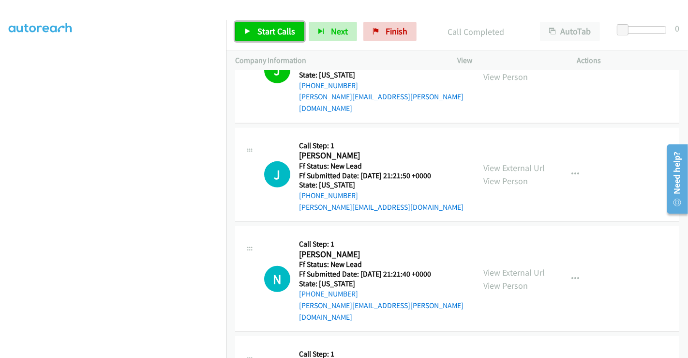
click at [280, 29] on span "Start Calls" at bounding box center [277, 31] width 38 height 11
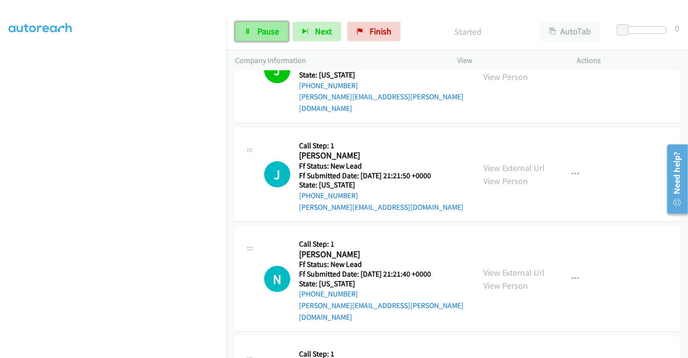
click at [250, 33] on icon at bounding box center [247, 32] width 7 height 7
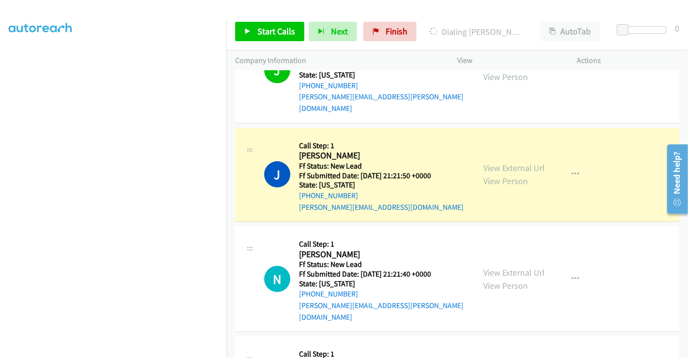
scroll to position [503, 0]
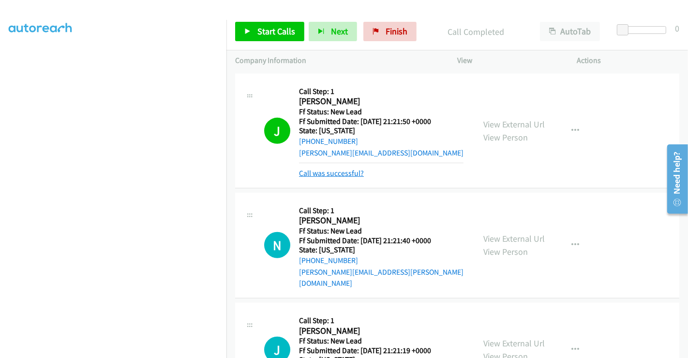
click at [335, 168] on link "Call was successful?" at bounding box center [331, 172] width 65 height 9
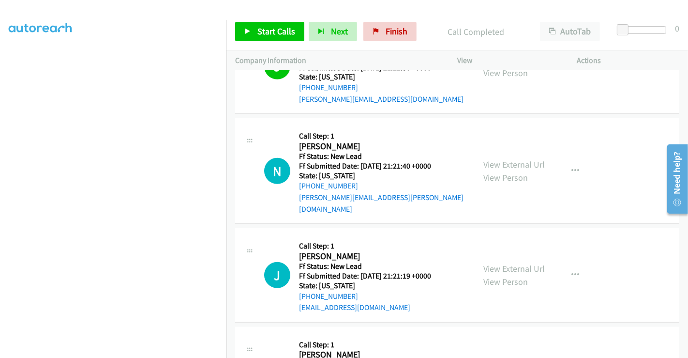
scroll to position [611, 0]
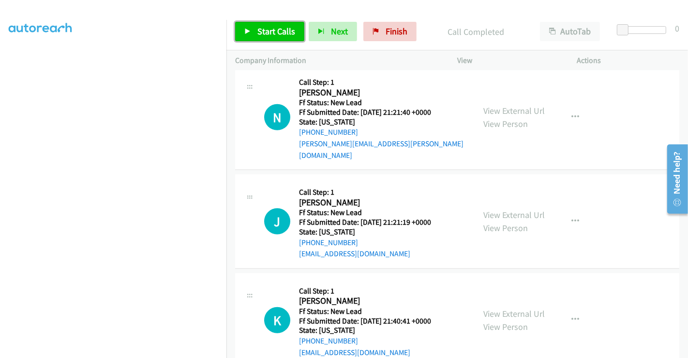
click at [271, 28] on span "Start Calls" at bounding box center [277, 31] width 38 height 11
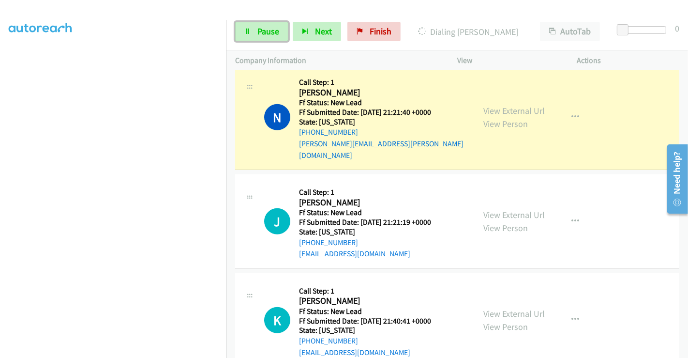
click at [268, 30] on span "Pause" at bounding box center [269, 31] width 22 height 11
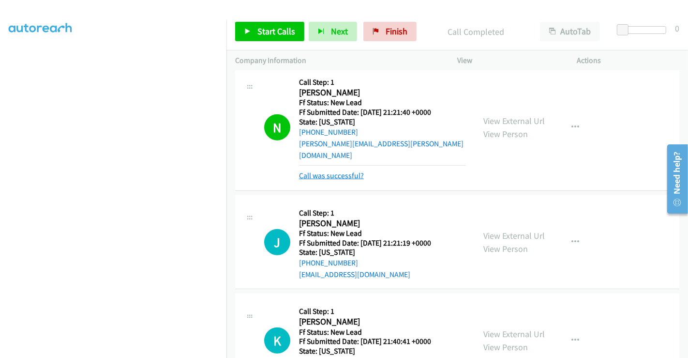
click at [345, 171] on link "Call was successful?" at bounding box center [331, 175] width 65 height 9
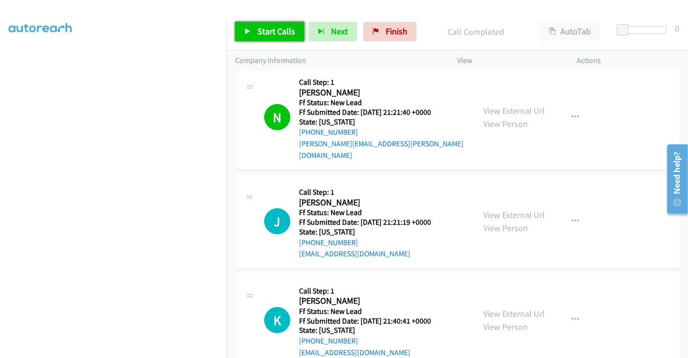
click at [279, 33] on span "Start Calls" at bounding box center [277, 31] width 38 height 11
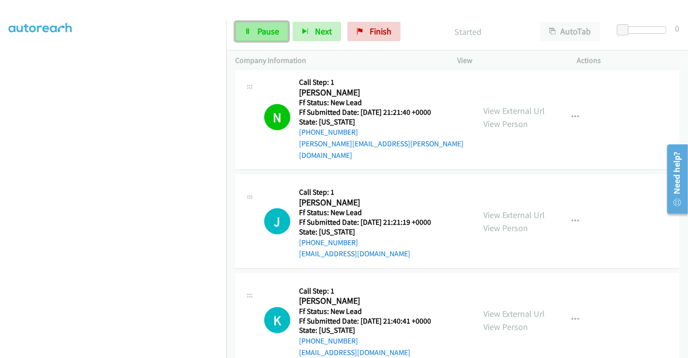
click at [262, 32] on span "Pause" at bounding box center [269, 31] width 22 height 11
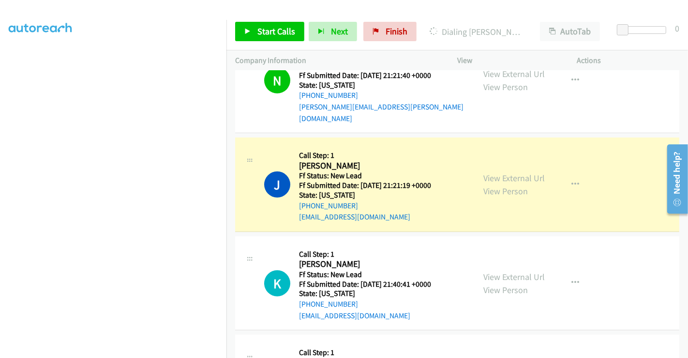
scroll to position [665, 0]
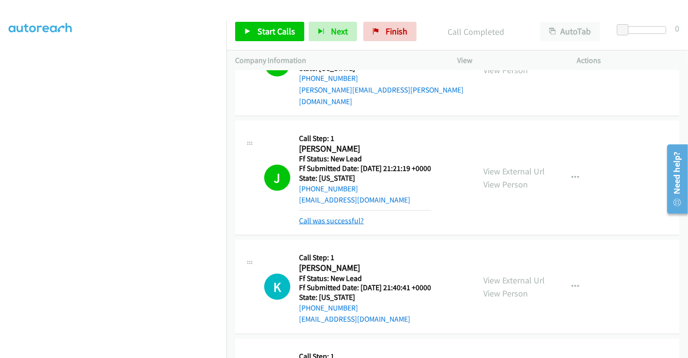
click at [335, 216] on link "Call was successful?" at bounding box center [331, 220] width 65 height 9
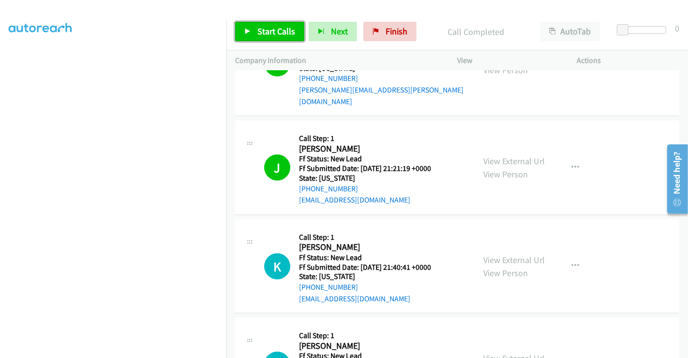
click at [272, 31] on span "Start Calls" at bounding box center [277, 31] width 38 height 11
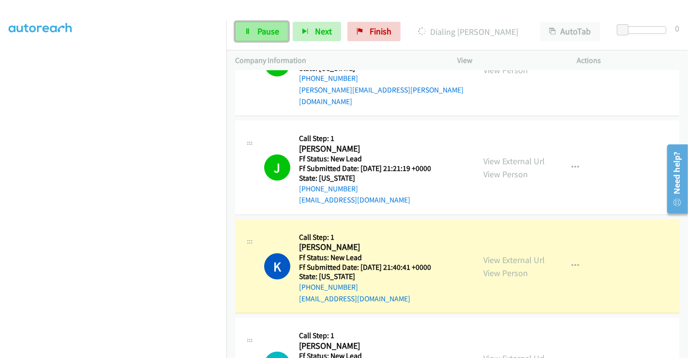
click at [262, 31] on span "Pause" at bounding box center [269, 31] width 22 height 11
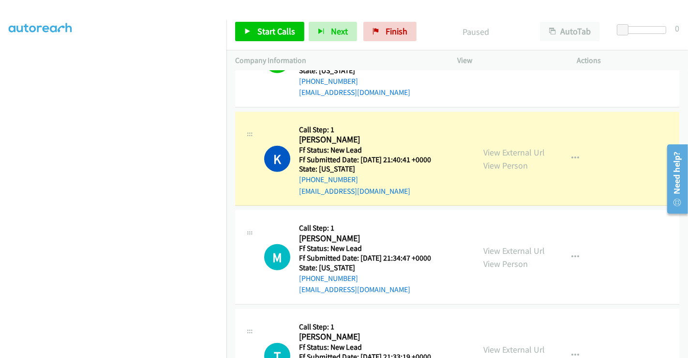
scroll to position [906, 0]
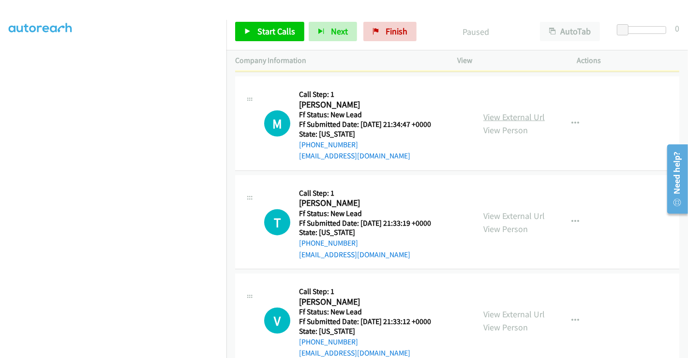
click at [511, 111] on link "View External Url" at bounding box center [514, 116] width 61 height 11
click at [499, 210] on link "View External Url" at bounding box center [514, 215] width 61 height 11
click at [501, 308] on link "View External Url" at bounding box center [514, 313] width 61 height 11
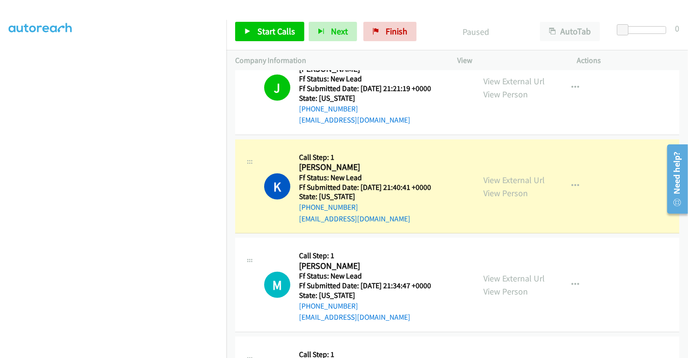
scroll to position [637, 0]
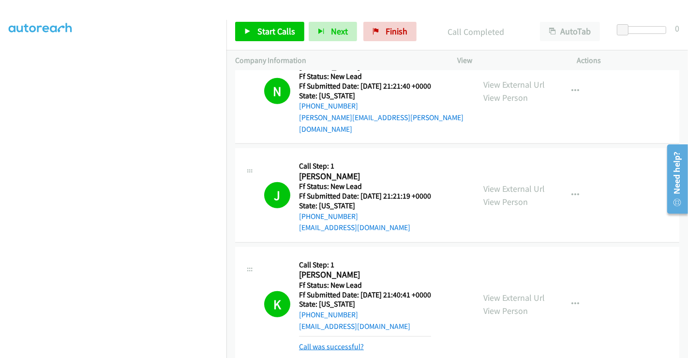
click at [336, 342] on link "Call was successful?" at bounding box center [331, 346] width 65 height 9
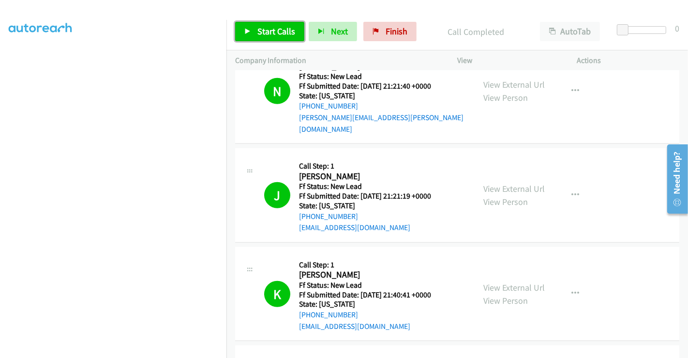
click at [276, 31] on span "Start Calls" at bounding box center [277, 31] width 38 height 11
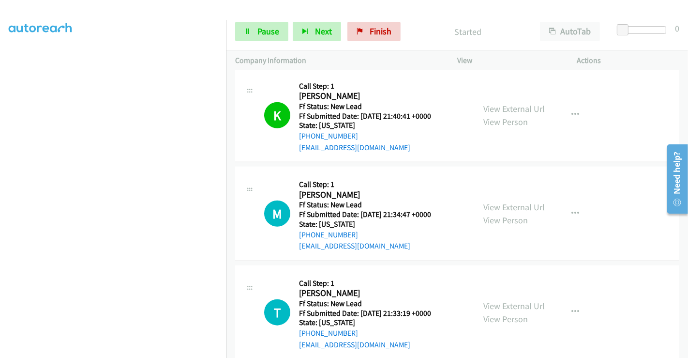
scroll to position [906, 0]
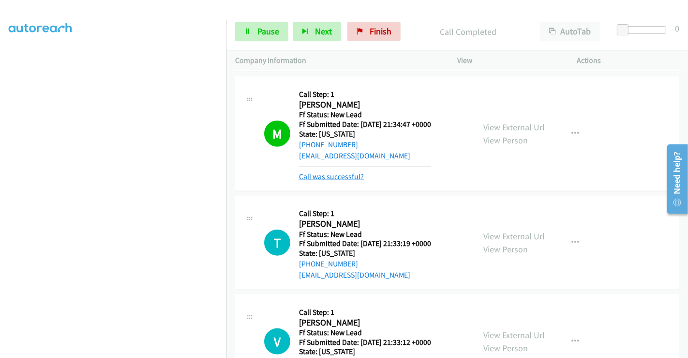
click at [343, 172] on link "Call was successful?" at bounding box center [331, 176] width 65 height 9
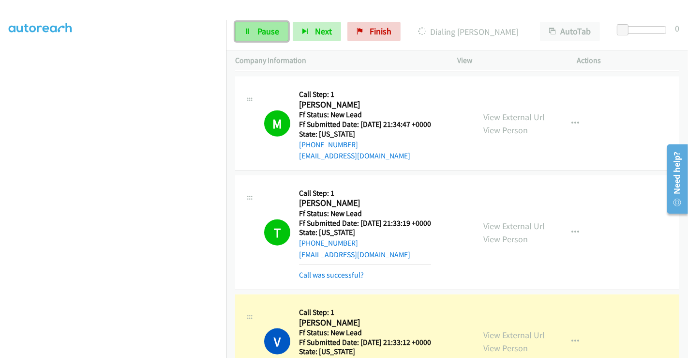
click at [259, 29] on span "Pause" at bounding box center [269, 31] width 22 height 11
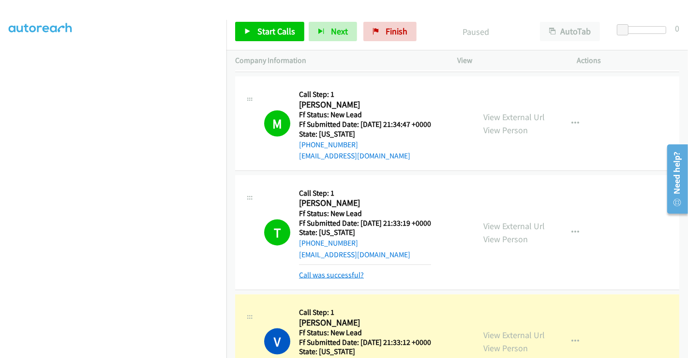
click at [330, 270] on link "Call was successful?" at bounding box center [331, 274] width 65 height 9
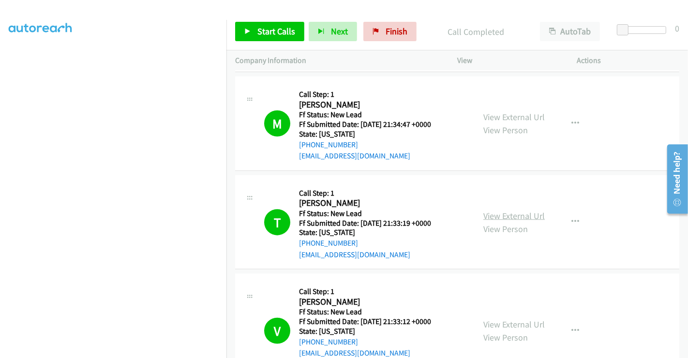
click at [506, 210] on link "View External Url" at bounding box center [514, 215] width 61 height 11
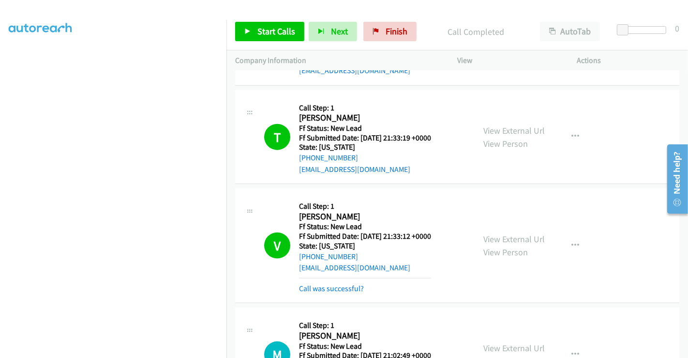
scroll to position [1121, 0]
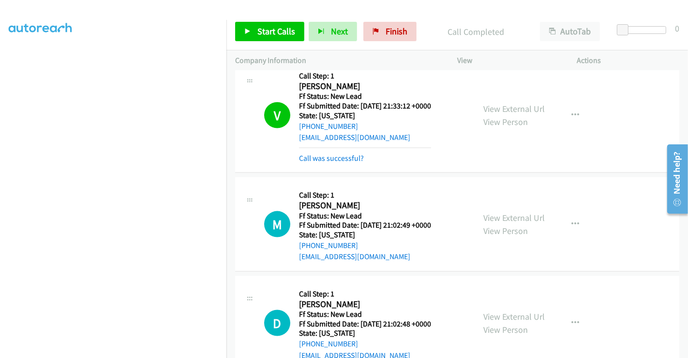
drag, startPoint x: 349, startPoint y: 131, endPoint x: 366, endPoint y: 145, distance: 22.4
click at [349, 153] on link "Call was successful?" at bounding box center [331, 157] width 65 height 9
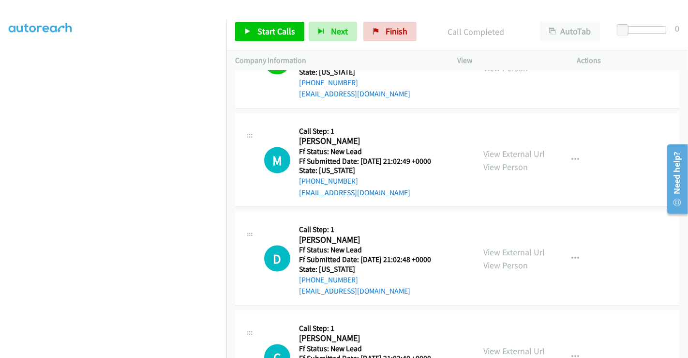
scroll to position [1201, 0]
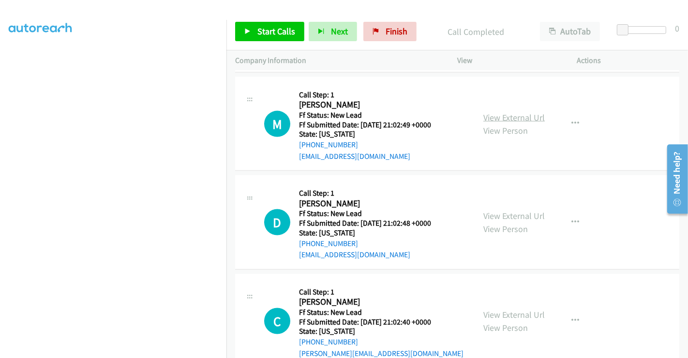
click at [519, 112] on link "View External Url" at bounding box center [514, 117] width 61 height 11
click at [502, 210] on link "View External Url" at bounding box center [514, 215] width 61 height 11
click at [515, 309] on link "View External Url" at bounding box center [514, 314] width 61 height 11
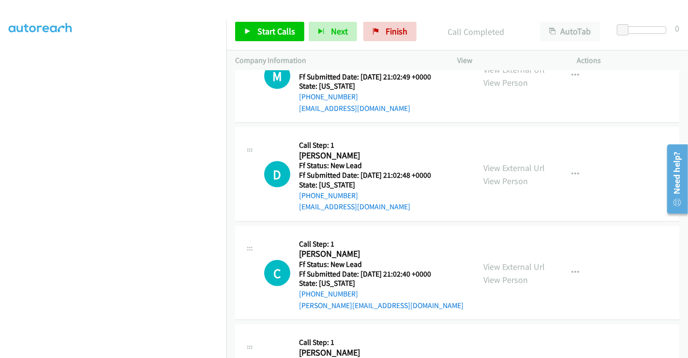
scroll to position [1398, 0]
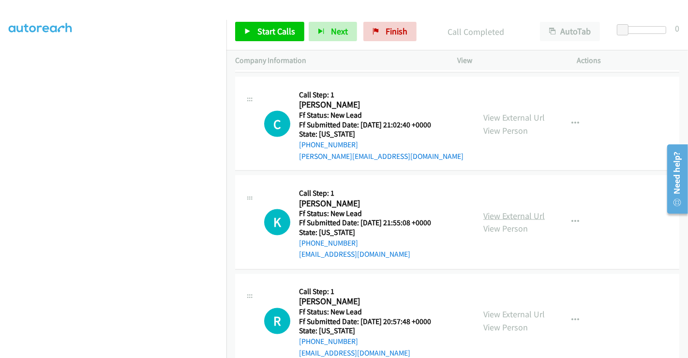
click at [510, 210] on link "View External Url" at bounding box center [514, 215] width 61 height 11
click at [506, 309] on link "View External Url" at bounding box center [514, 314] width 61 height 11
click at [268, 32] on span "Start Calls" at bounding box center [277, 31] width 38 height 11
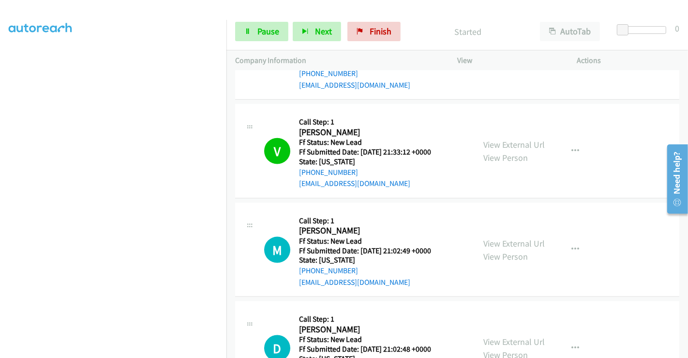
scroll to position [1129, 0]
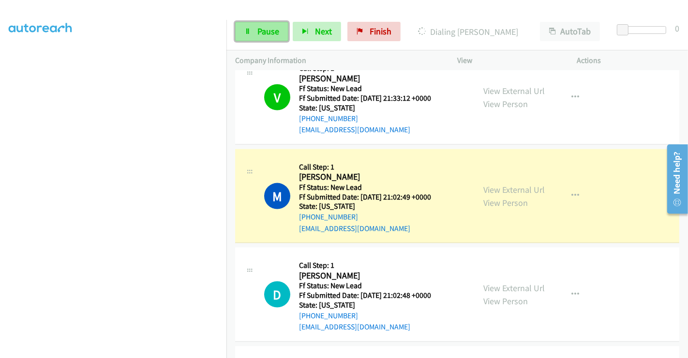
click at [262, 27] on span "Pause" at bounding box center [269, 31] width 22 height 11
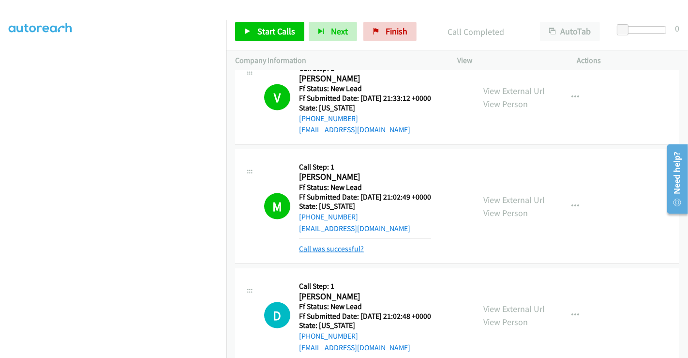
click at [331, 244] on link "Call was successful?" at bounding box center [331, 248] width 65 height 9
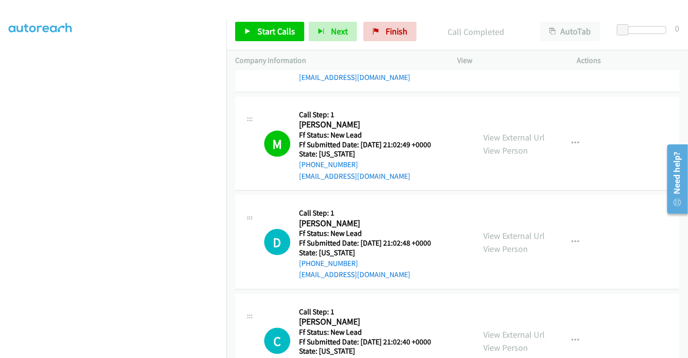
scroll to position [1290, 0]
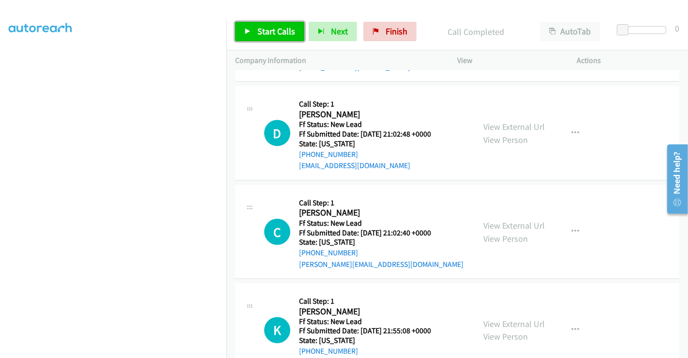
click at [256, 27] on link "Start Calls" at bounding box center [269, 31] width 69 height 19
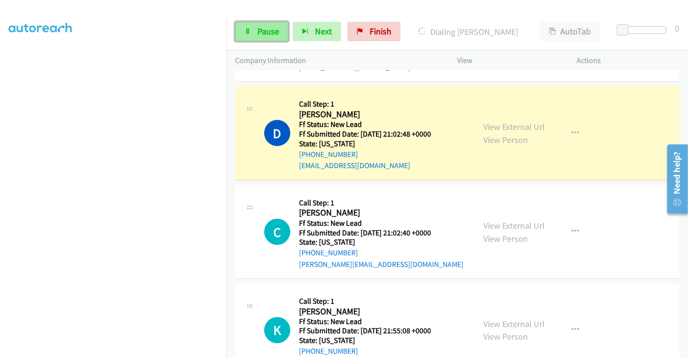
click at [260, 34] on span "Pause" at bounding box center [269, 31] width 22 height 11
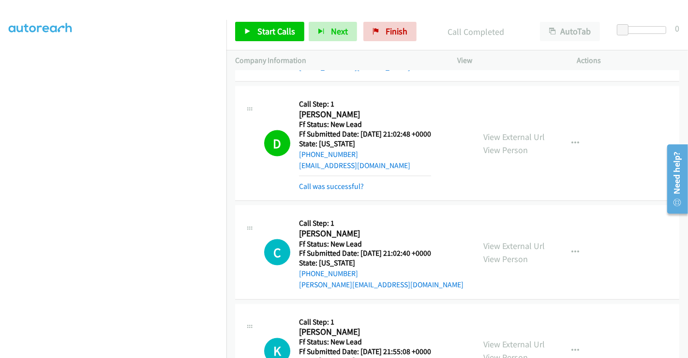
click at [290, 41] on div "Start Calls Pause Next Finish Call Completed AutoTab AutoTab 0" at bounding box center [458, 31] width 462 height 37
click at [317, 182] on link "Call was successful?" at bounding box center [331, 186] width 65 height 9
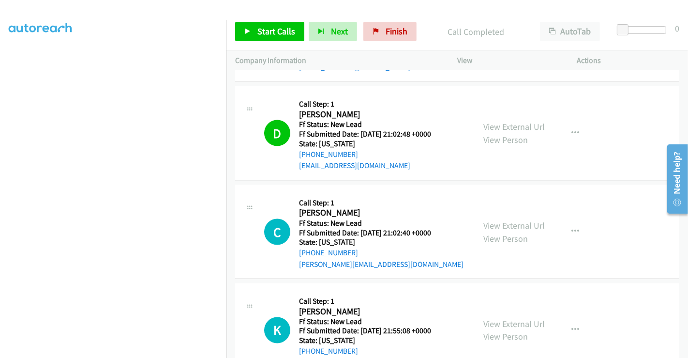
scroll to position [1269, 0]
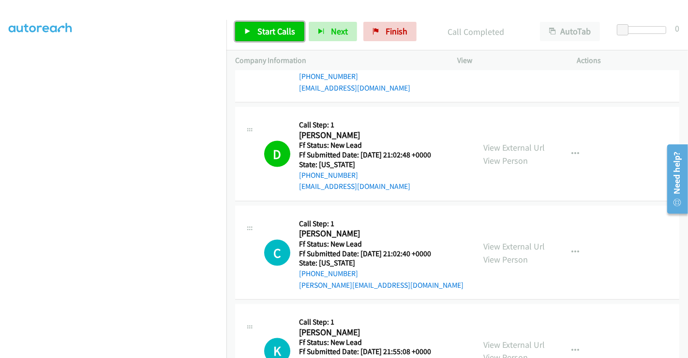
click at [268, 35] on span "Start Calls" at bounding box center [277, 31] width 38 height 11
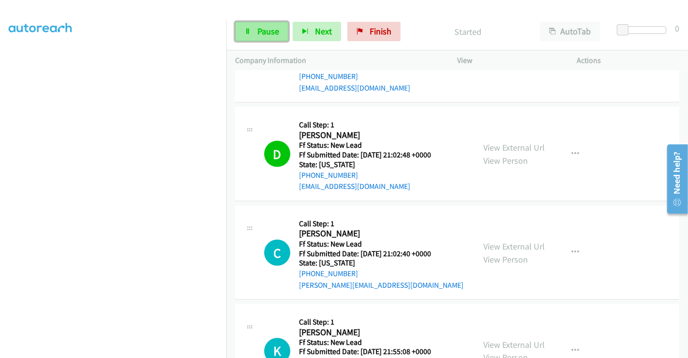
click at [259, 30] on span "Pause" at bounding box center [269, 31] width 22 height 11
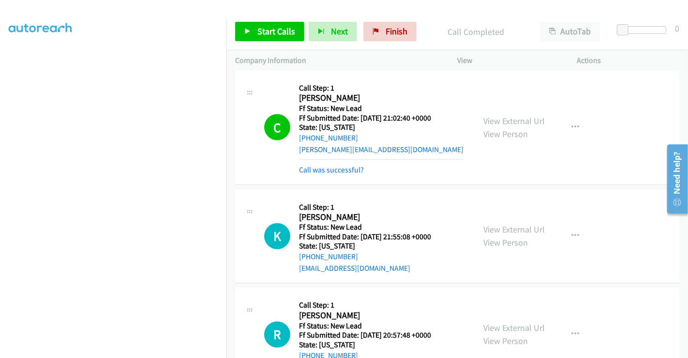
scroll to position [1418, 0]
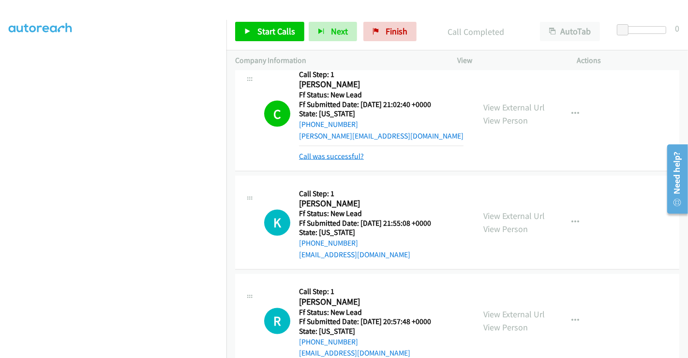
click at [330, 152] on link "Call was successful?" at bounding box center [331, 156] width 65 height 9
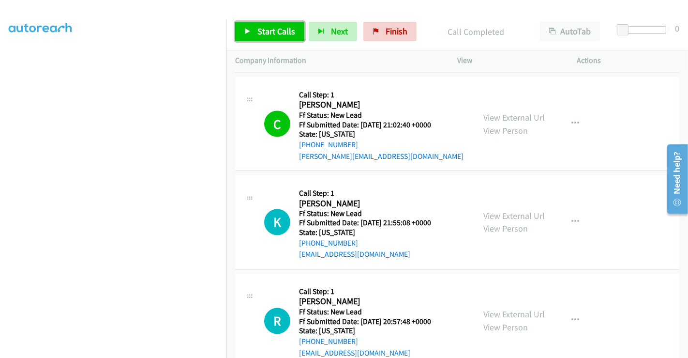
click at [275, 34] on span "Start Calls" at bounding box center [277, 31] width 38 height 11
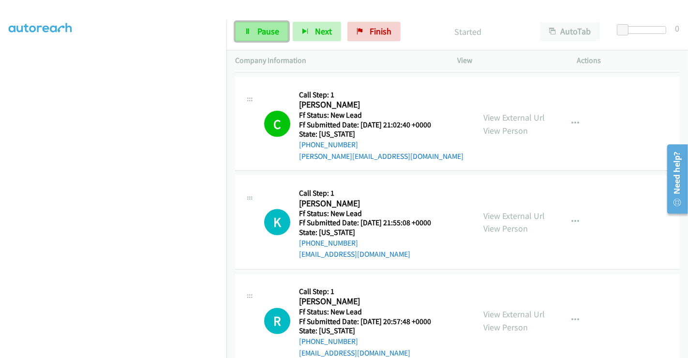
click at [261, 30] on span "Pause" at bounding box center [269, 31] width 22 height 11
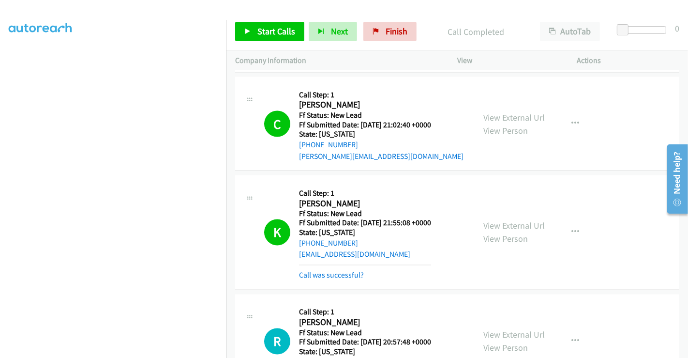
scroll to position [1408, 0]
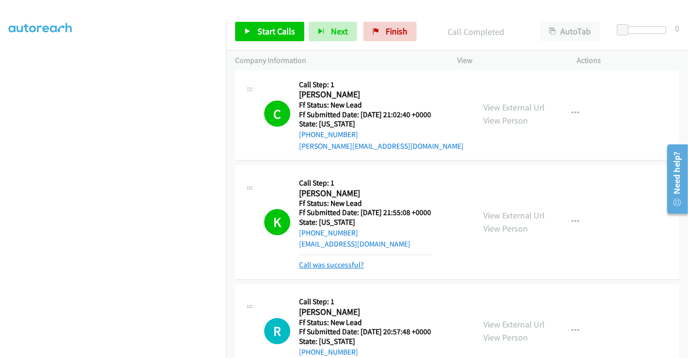
click at [341, 260] on link "Call was successful?" at bounding box center [331, 264] width 65 height 9
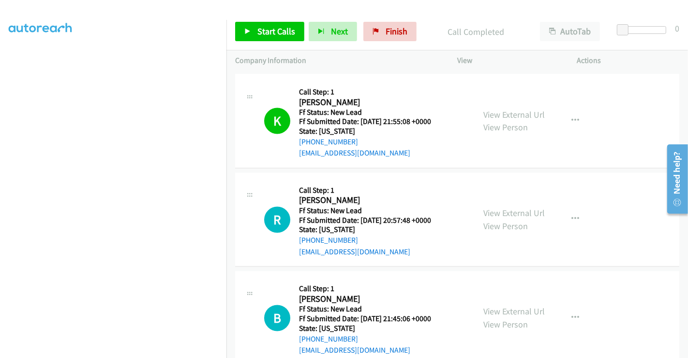
scroll to position [1516, 0]
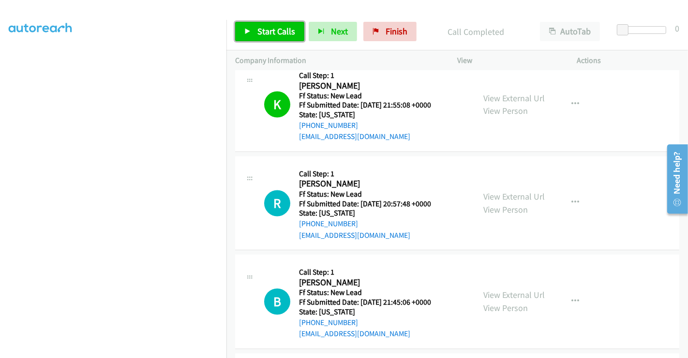
click at [271, 29] on span "Start Calls" at bounding box center [277, 31] width 38 height 11
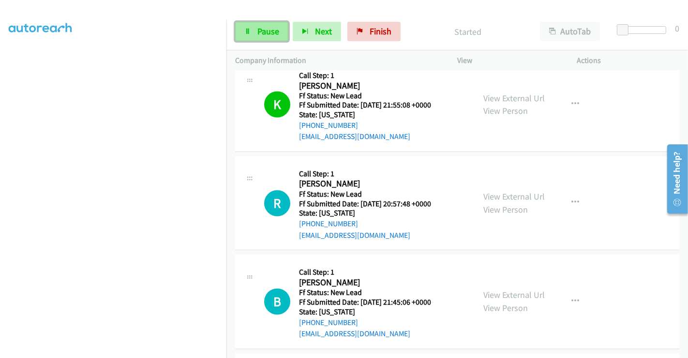
click at [260, 28] on span "Pause" at bounding box center [269, 31] width 22 height 11
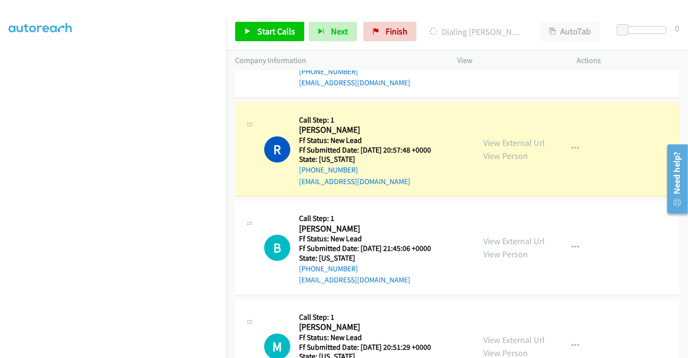
scroll to position [1624, 0]
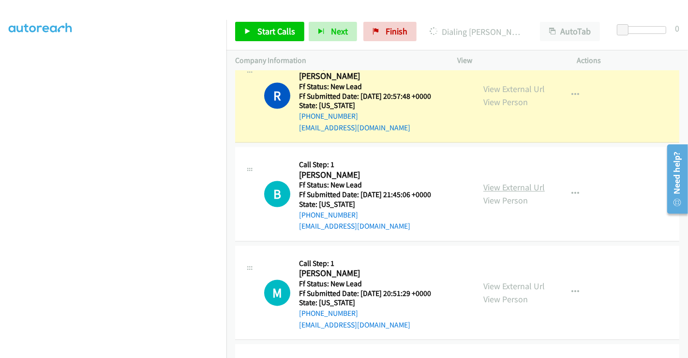
click at [507, 182] on link "View External Url" at bounding box center [514, 187] width 61 height 11
click at [505, 280] on link "View External Url" at bounding box center [514, 285] width 61 height 11
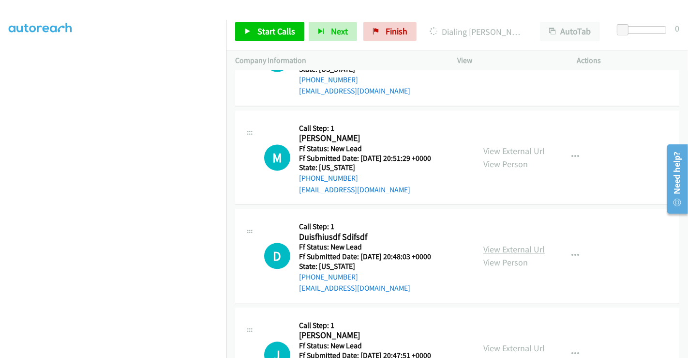
scroll to position [1785, 0]
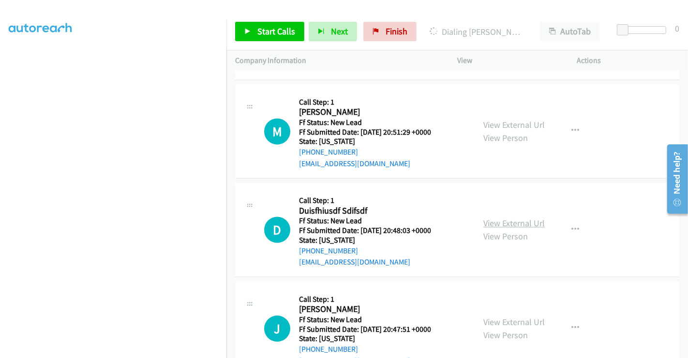
click at [503, 217] on link "View External Url" at bounding box center [514, 222] width 61 height 11
click at [513, 316] on link "View External Url" at bounding box center [514, 321] width 61 height 11
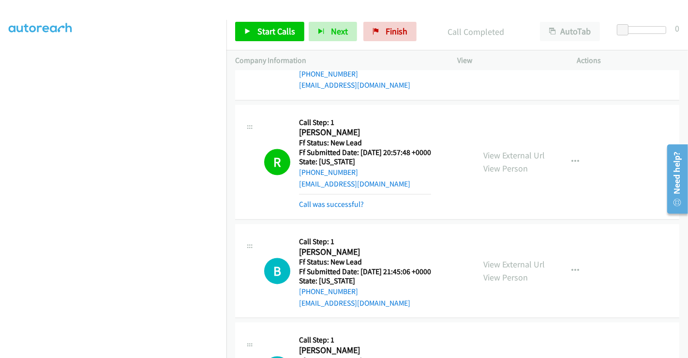
scroll to position [1543, 0]
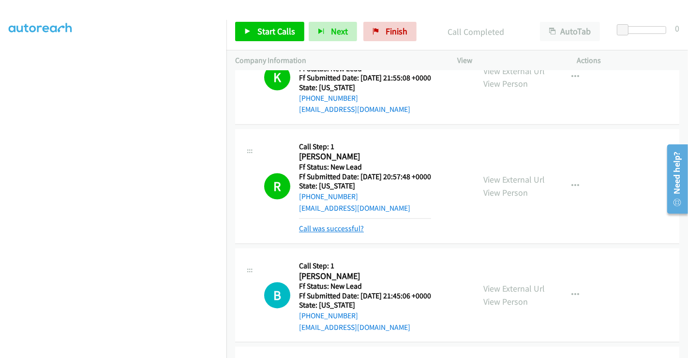
click at [348, 224] on link "Call was successful?" at bounding box center [331, 228] width 65 height 9
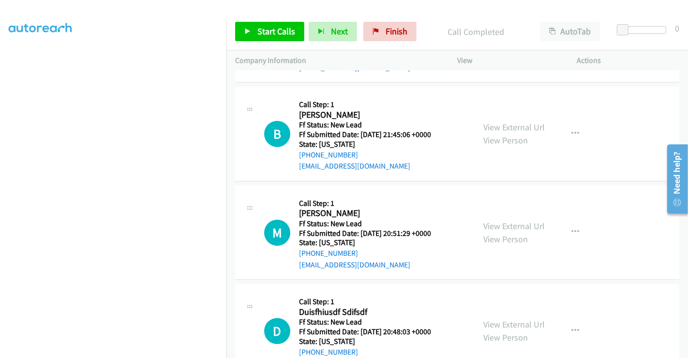
scroll to position [1576, 0]
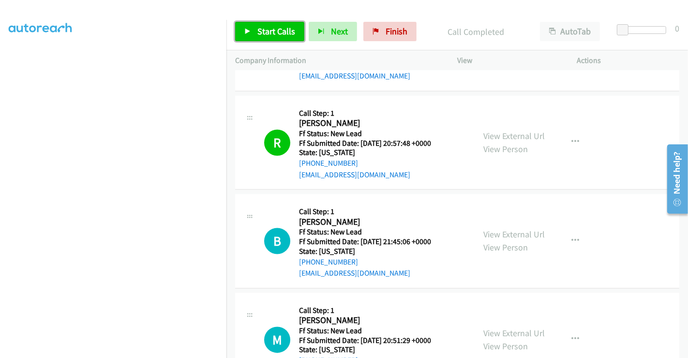
click at [282, 31] on span "Start Calls" at bounding box center [277, 31] width 38 height 11
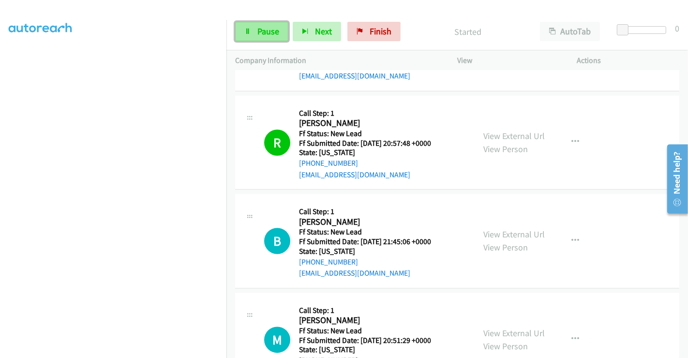
click at [260, 30] on span "Pause" at bounding box center [269, 31] width 22 height 11
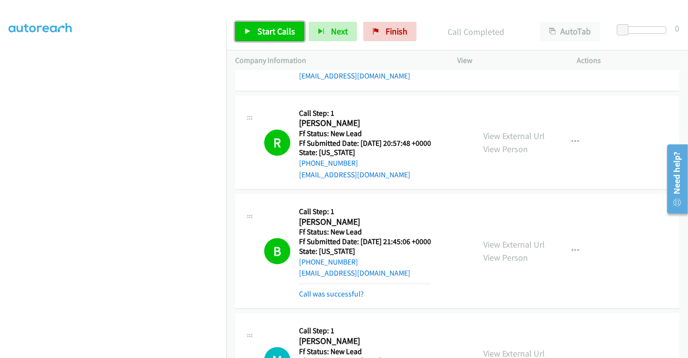
click at [255, 30] on link "Start Calls" at bounding box center [269, 31] width 69 height 19
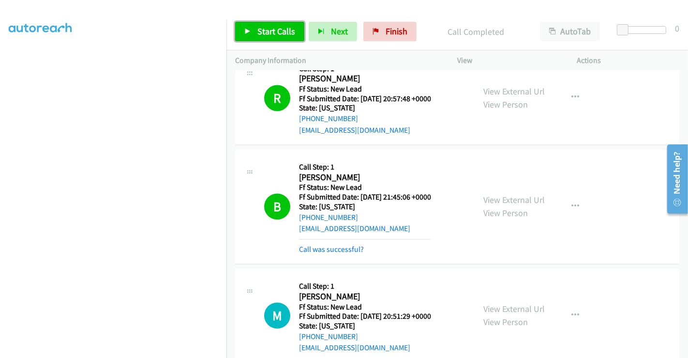
scroll to position [1684, 0]
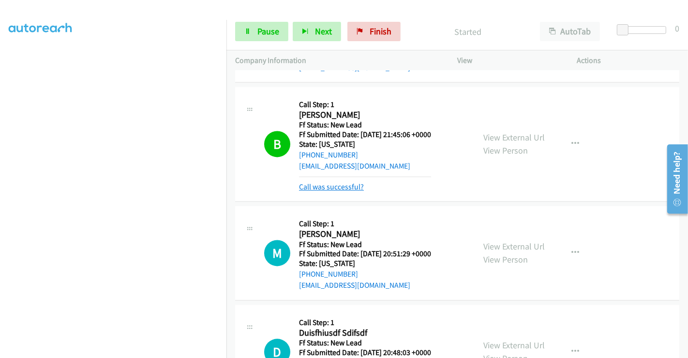
click at [336, 182] on link "Call was successful?" at bounding box center [331, 186] width 65 height 9
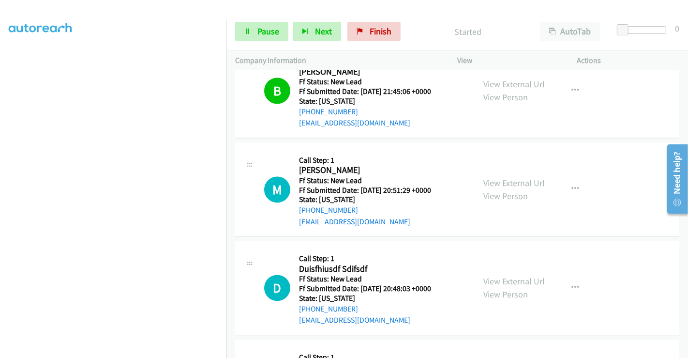
scroll to position [1791, 0]
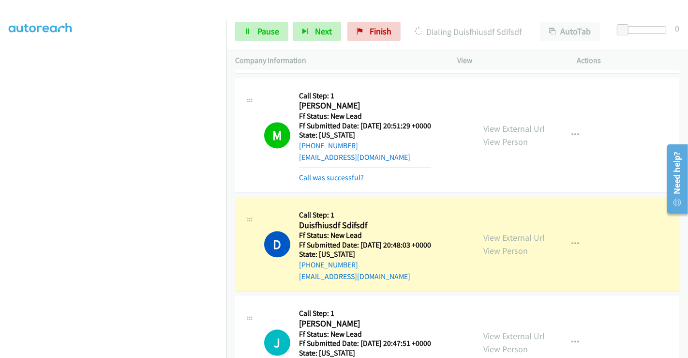
click at [309, 100] on h2 "[PERSON_NAME]" at bounding box center [365, 105] width 132 height 11
click at [307, 100] on h2 "[PERSON_NAME]" at bounding box center [365, 105] width 132 height 11
click at [335, 173] on link "Call was successful?" at bounding box center [331, 177] width 65 height 9
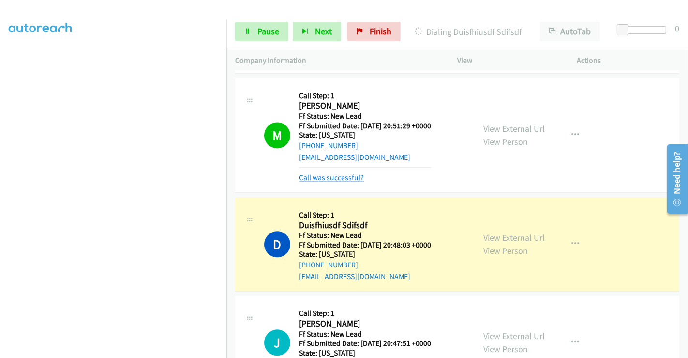
click at [335, 173] on link "Call was successful?" at bounding box center [331, 177] width 65 height 9
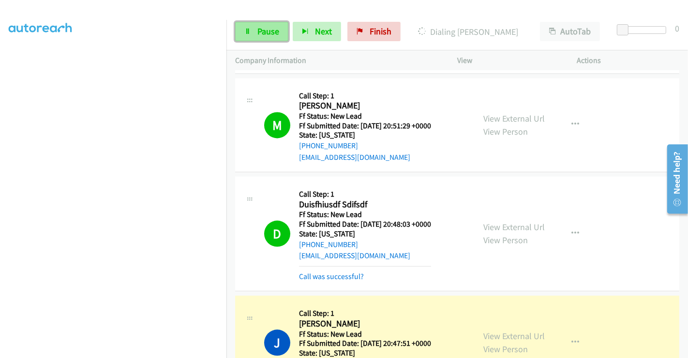
click at [271, 31] on span "Pause" at bounding box center [269, 31] width 22 height 11
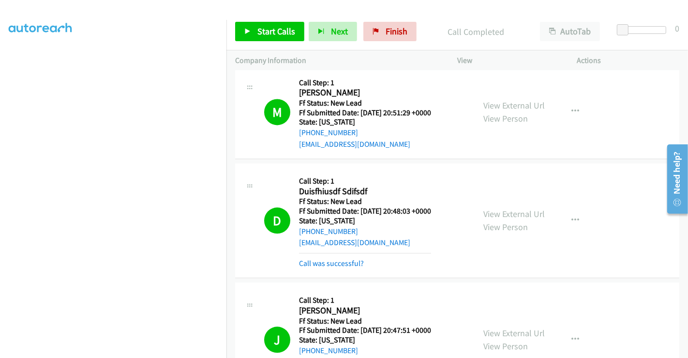
scroll to position [1794, 0]
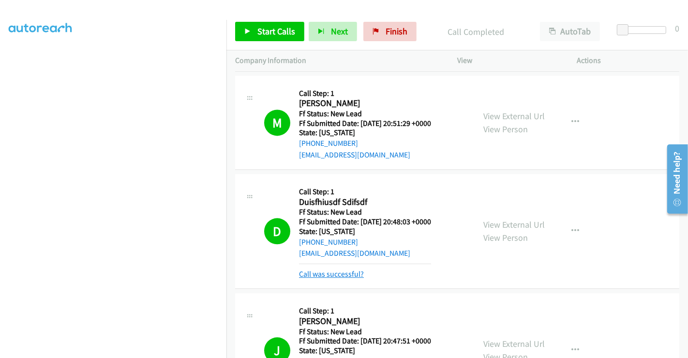
click at [343, 269] on link "Call was successful?" at bounding box center [331, 273] width 65 height 9
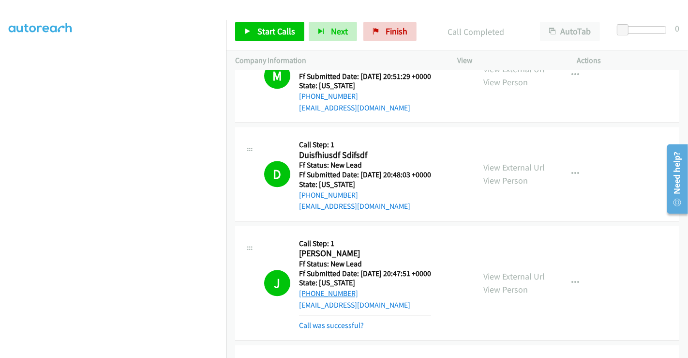
scroll to position [1901, 0]
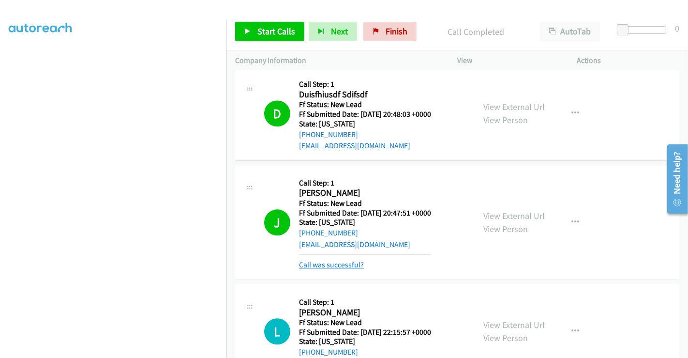
click at [341, 260] on link "Call was successful?" at bounding box center [331, 264] width 65 height 9
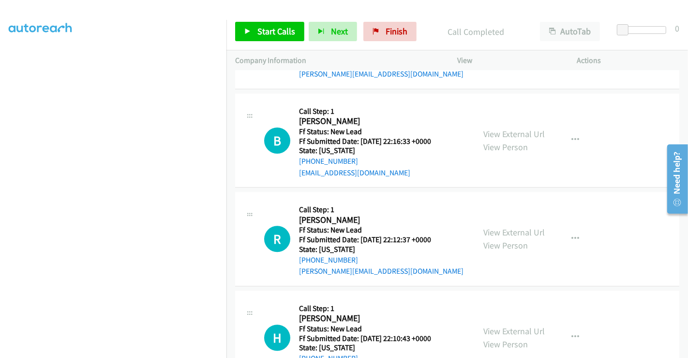
scroll to position [2283, 0]
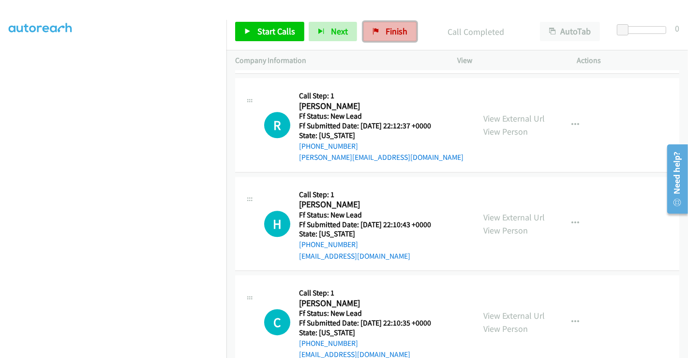
click at [386, 31] on span "Finish" at bounding box center [397, 31] width 22 height 11
